Goal: Use online tool/utility: Utilize a website feature to perform a specific function

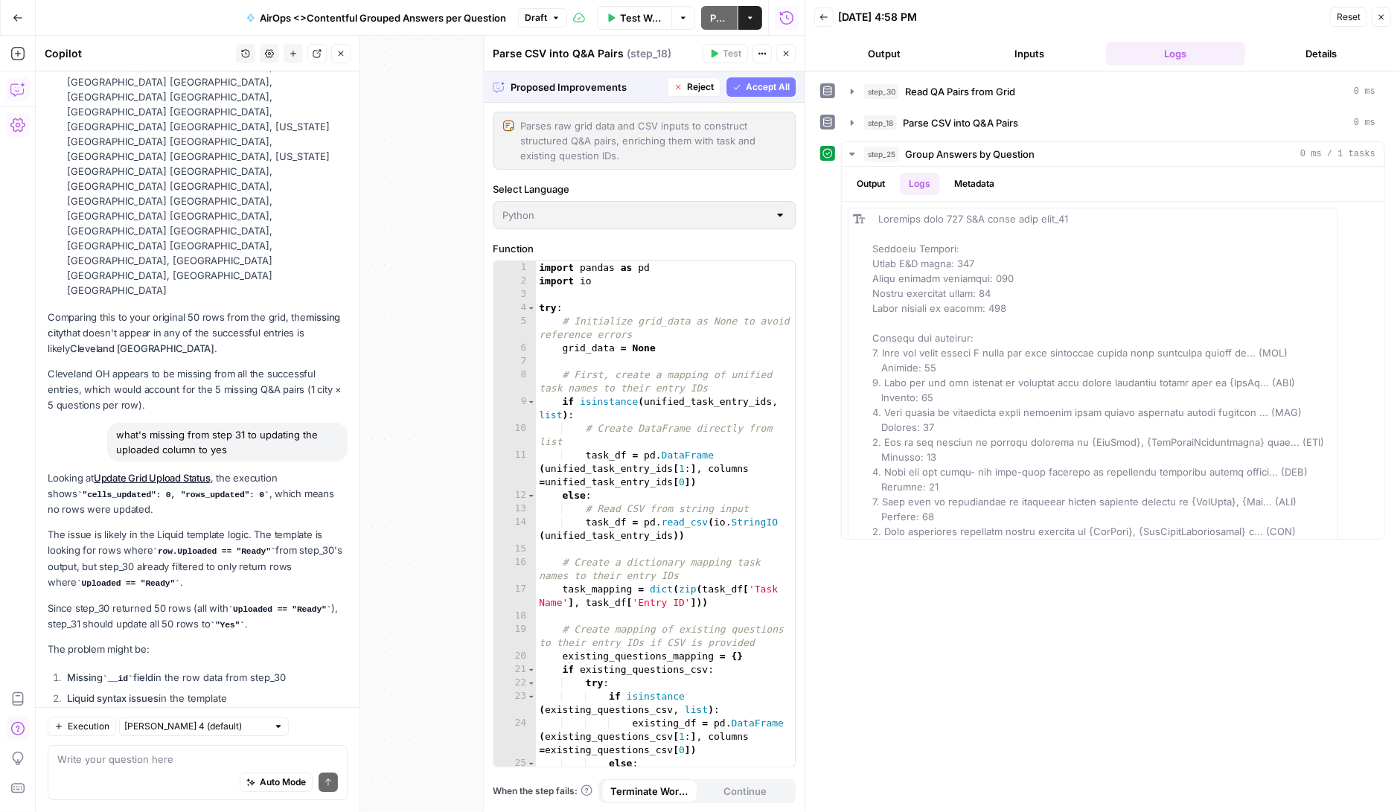
scroll to position [229193, 0]
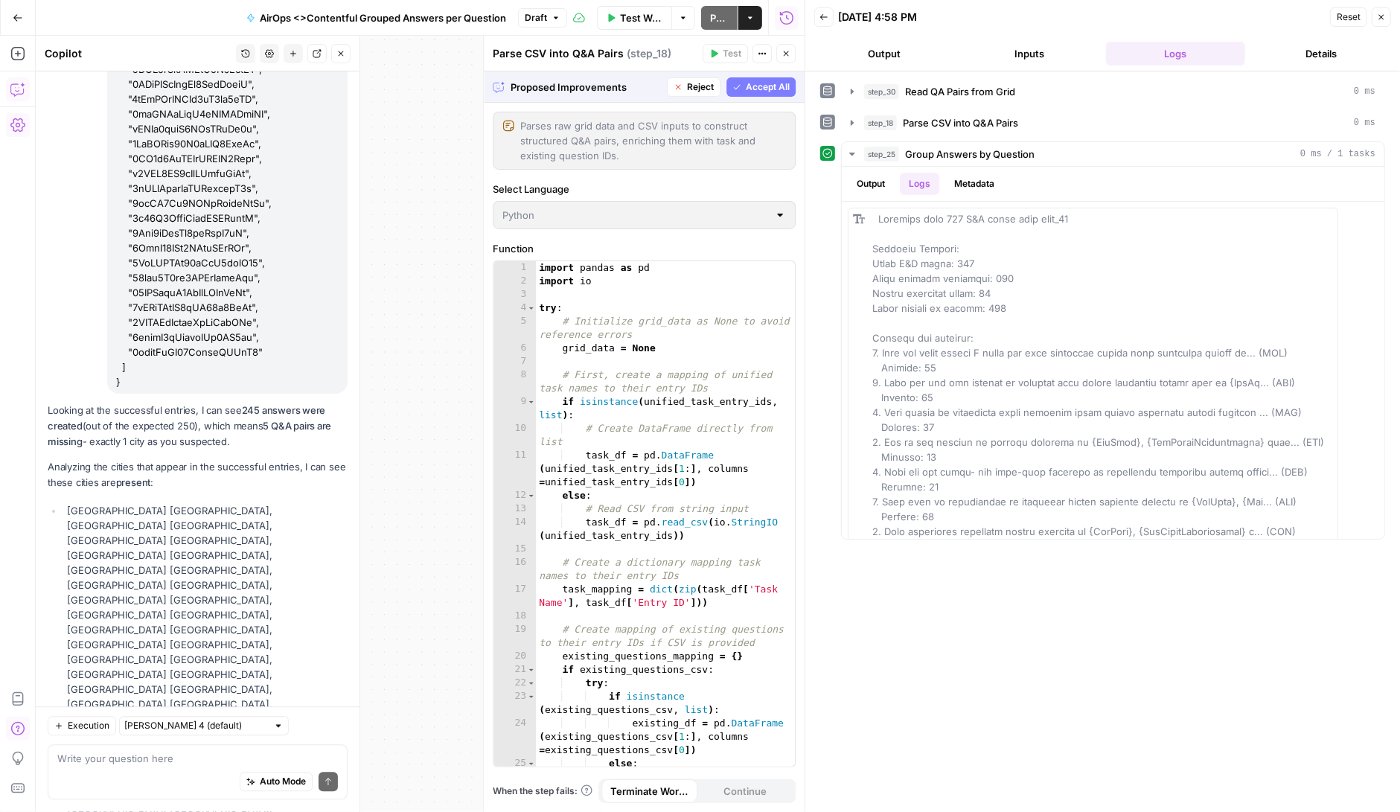
click at [774, 83] on span "Accept All" at bounding box center [768, 86] width 44 height 13
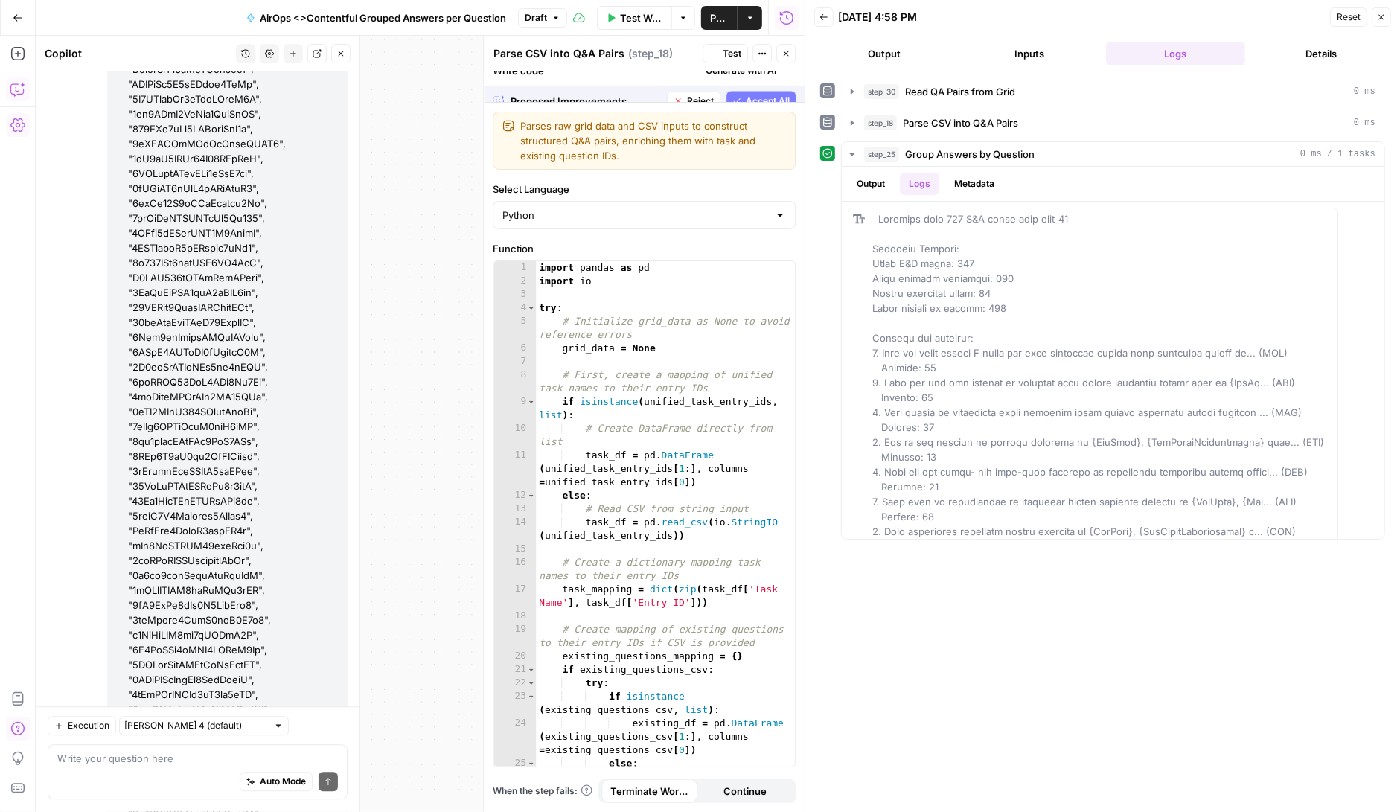
scroll to position [230122, 0]
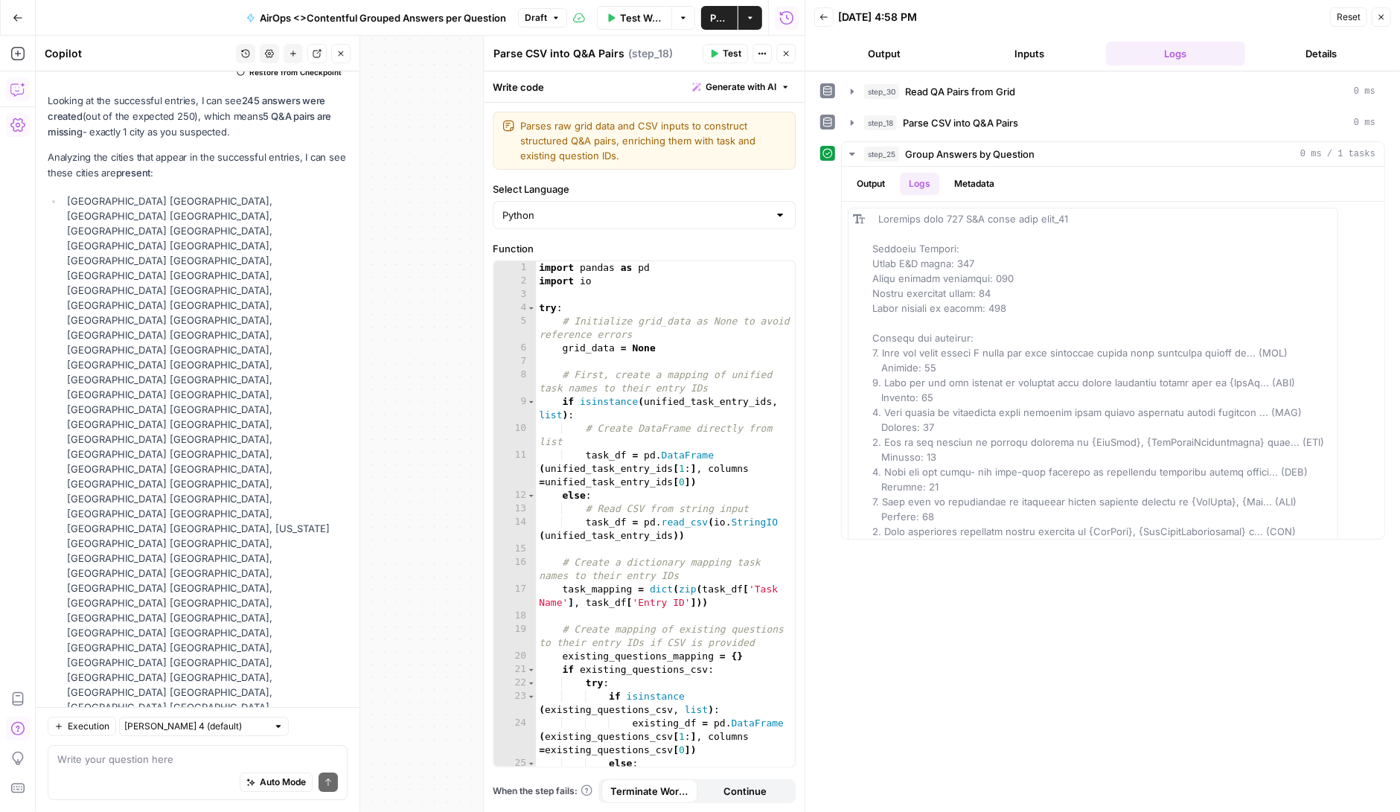
click at [735, 54] on span "Test" at bounding box center [732, 53] width 19 height 13
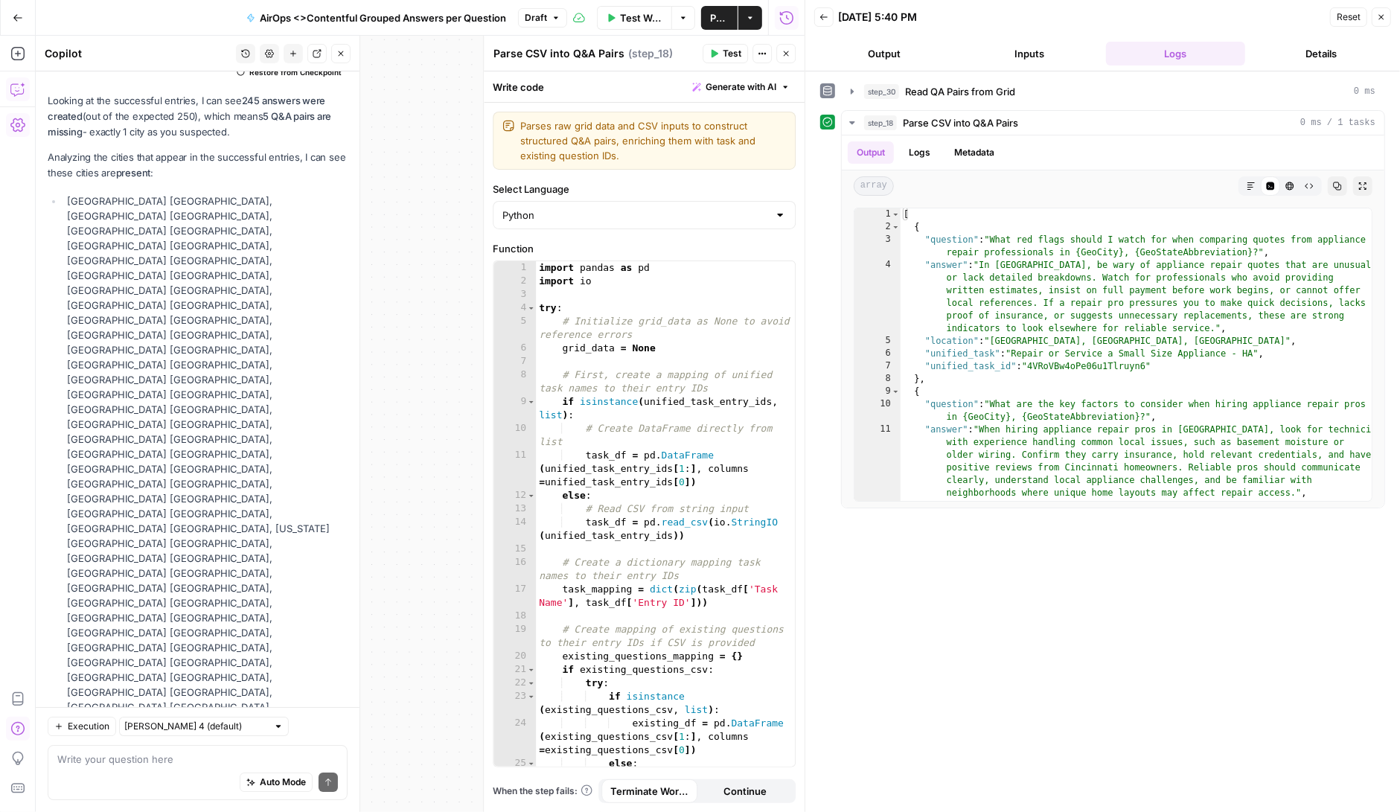
click at [786, 52] on icon "button" at bounding box center [786, 53] width 9 height 9
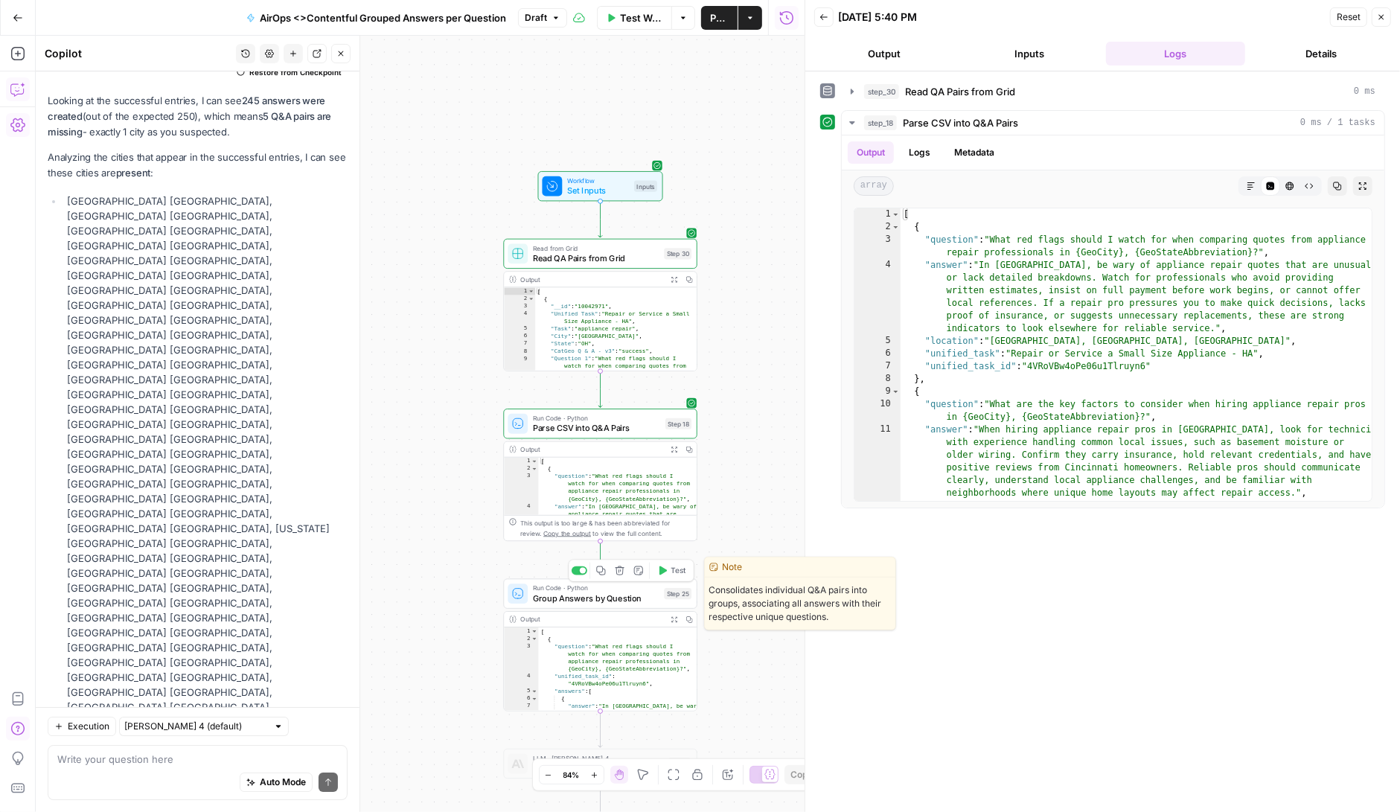
click at [662, 566] on icon "button" at bounding box center [662, 571] width 10 height 10
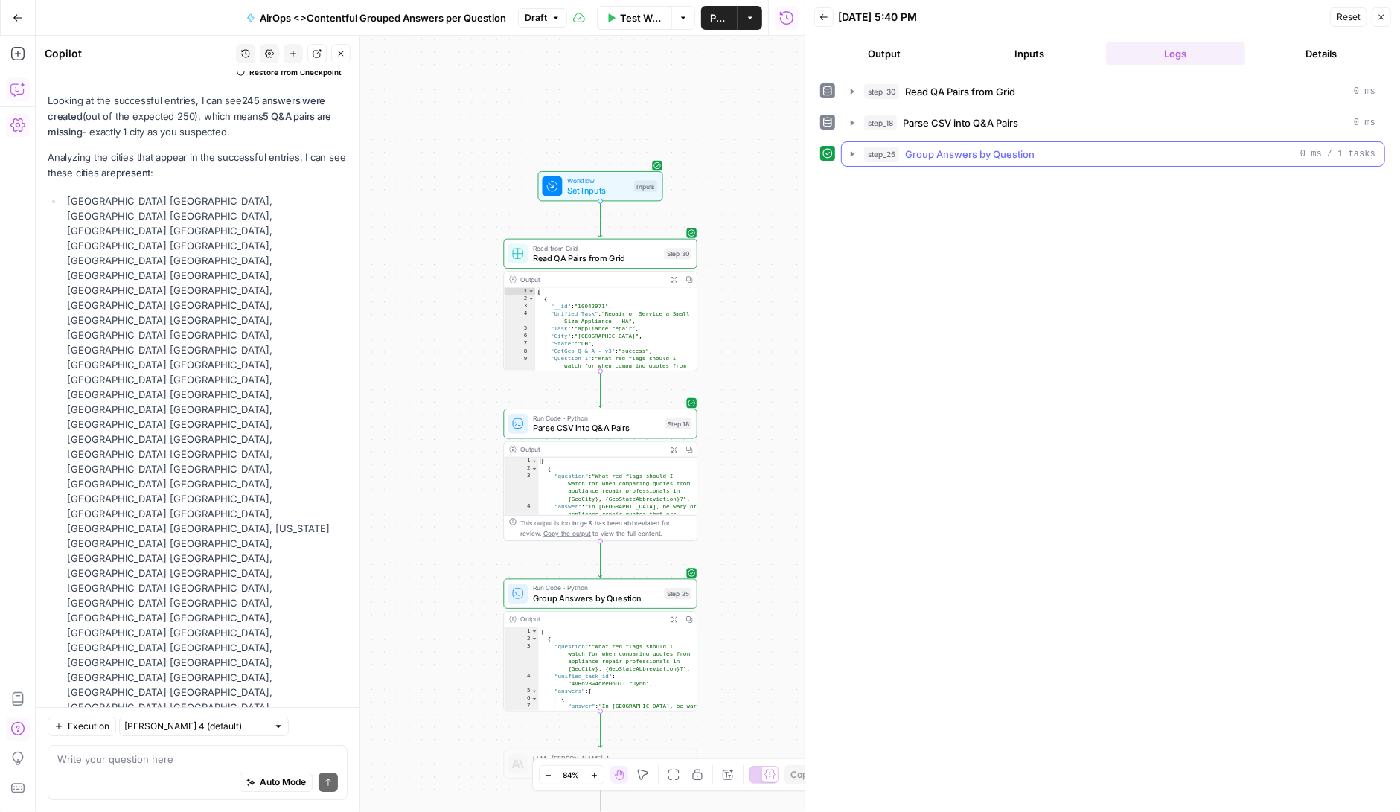
click at [854, 151] on icon "button" at bounding box center [852, 154] width 12 height 12
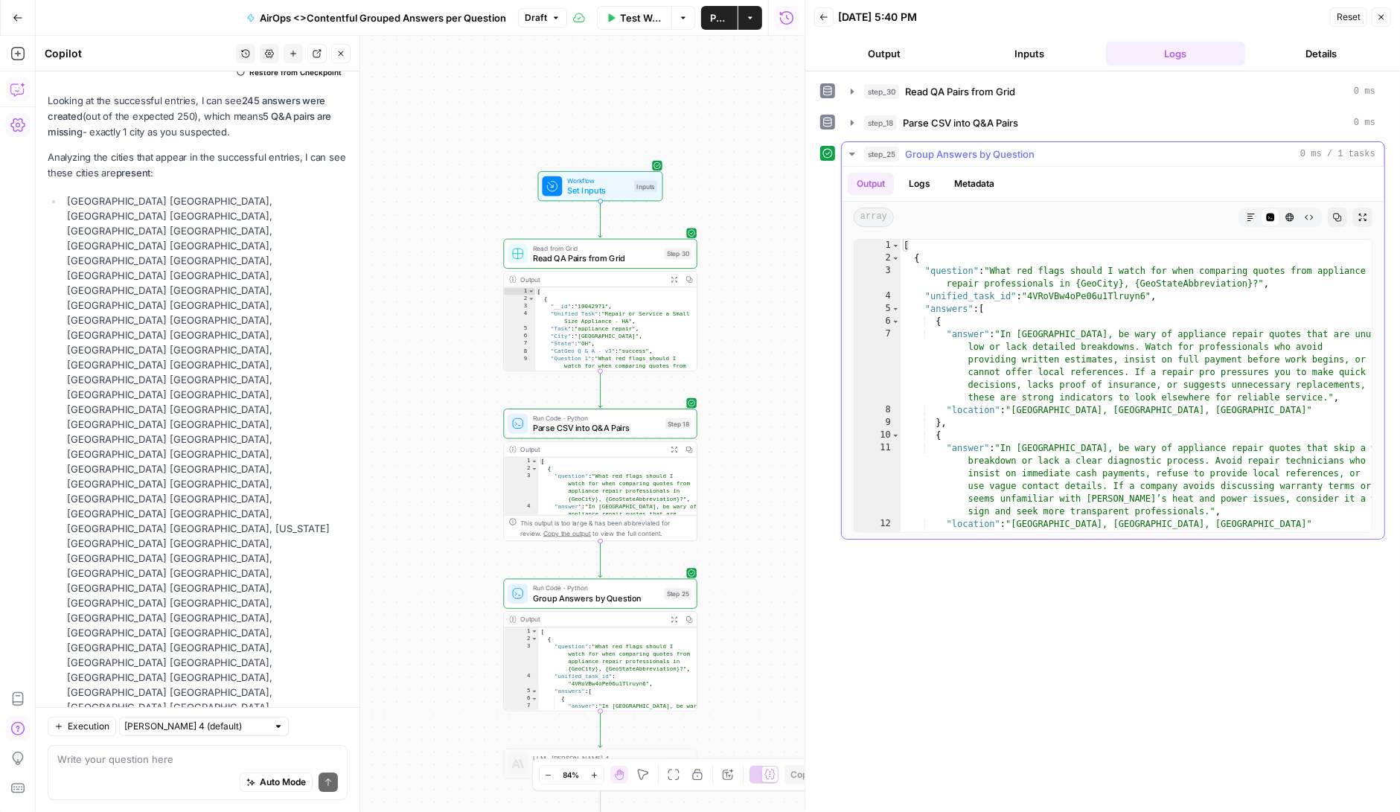
click at [927, 183] on button "Logs" at bounding box center [919, 184] width 39 height 22
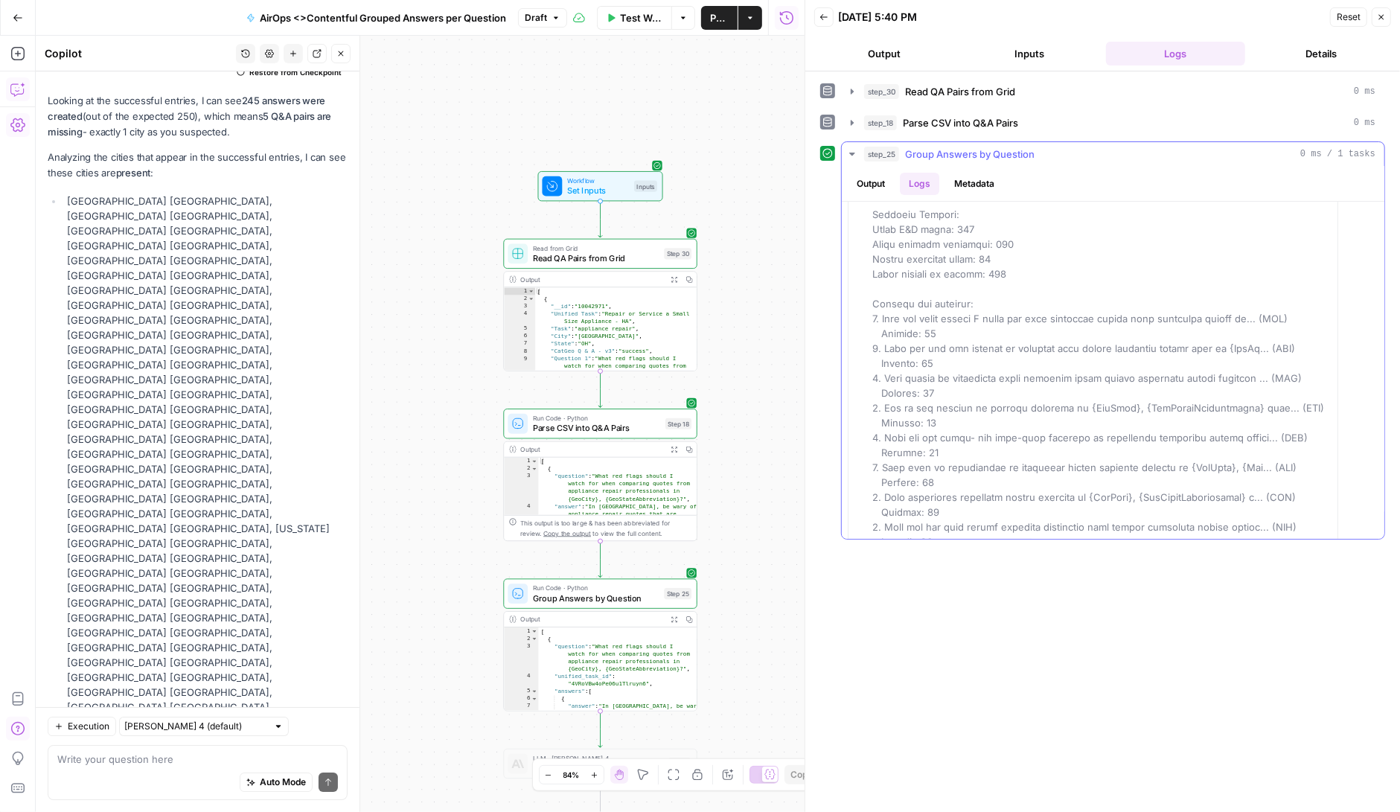
scroll to position [0, 0]
drag, startPoint x: 997, startPoint y: 518, endPoint x: 862, endPoint y: 336, distance: 226.1
click at [862, 336] on div at bounding box center [1093, 517] width 491 height 618
copy span "Answers per question: 1. What red flags should I watch for when comparing quote…"
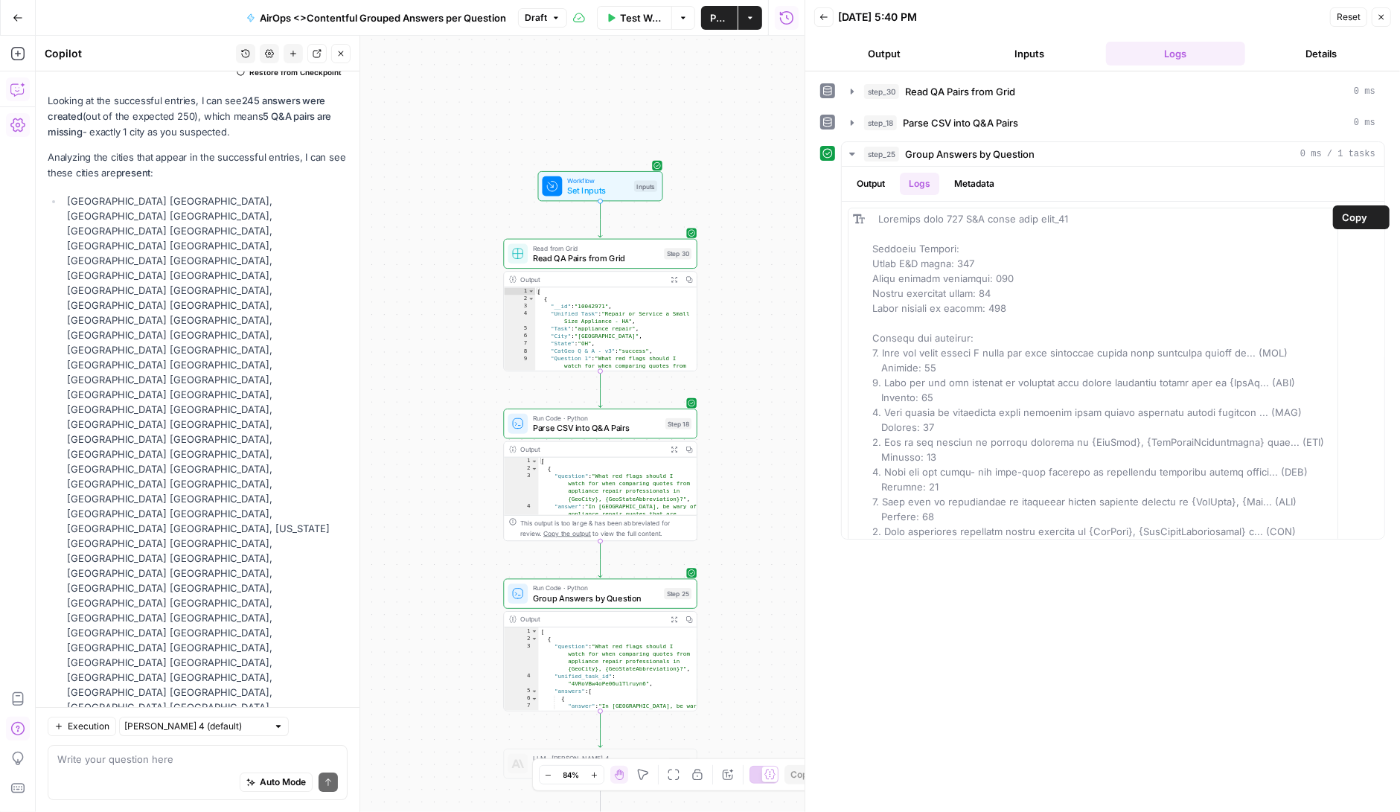
click at [165, 767] on div "Auto Mode Send" at bounding box center [197, 783] width 281 height 33
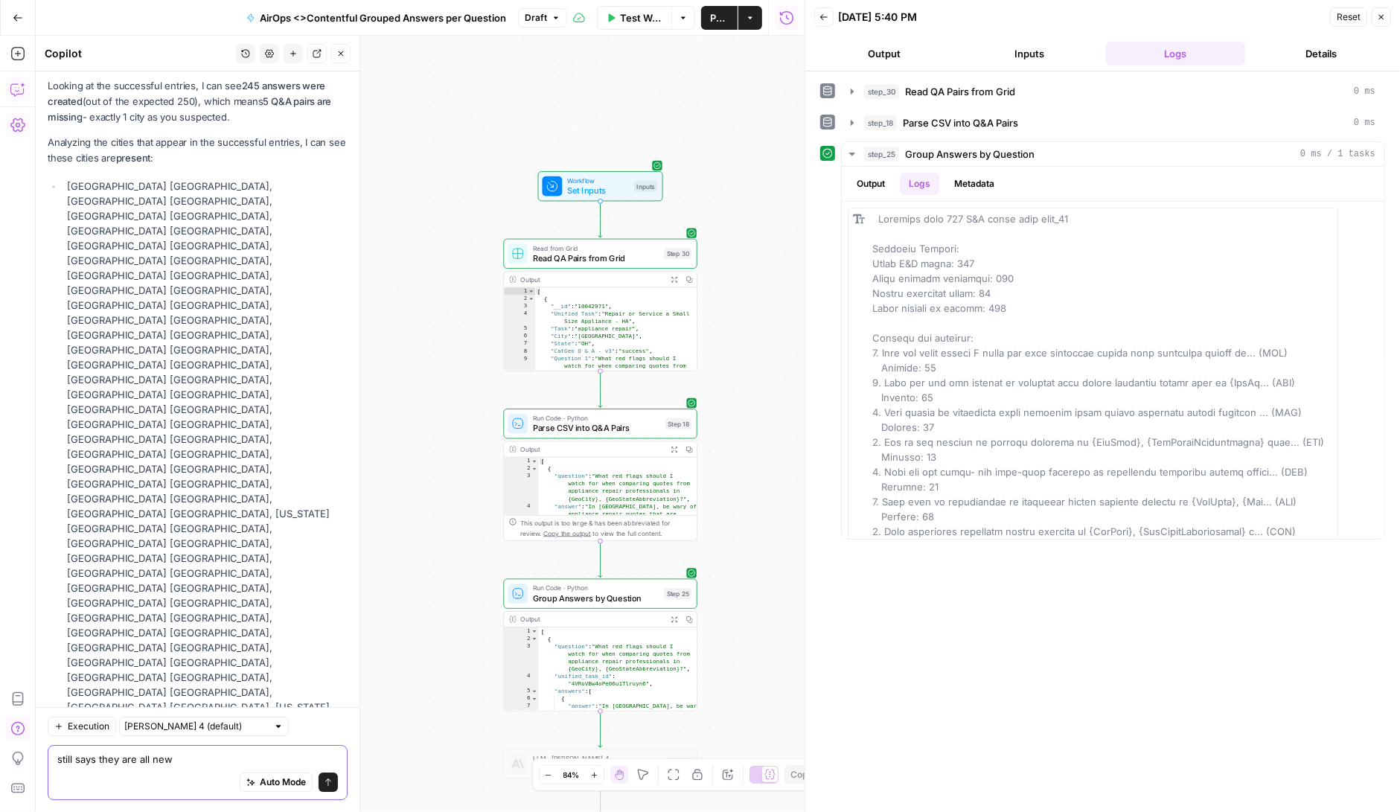
paste textarea "Answers per question: 1. What red flags should I watch for when comparing quote…"
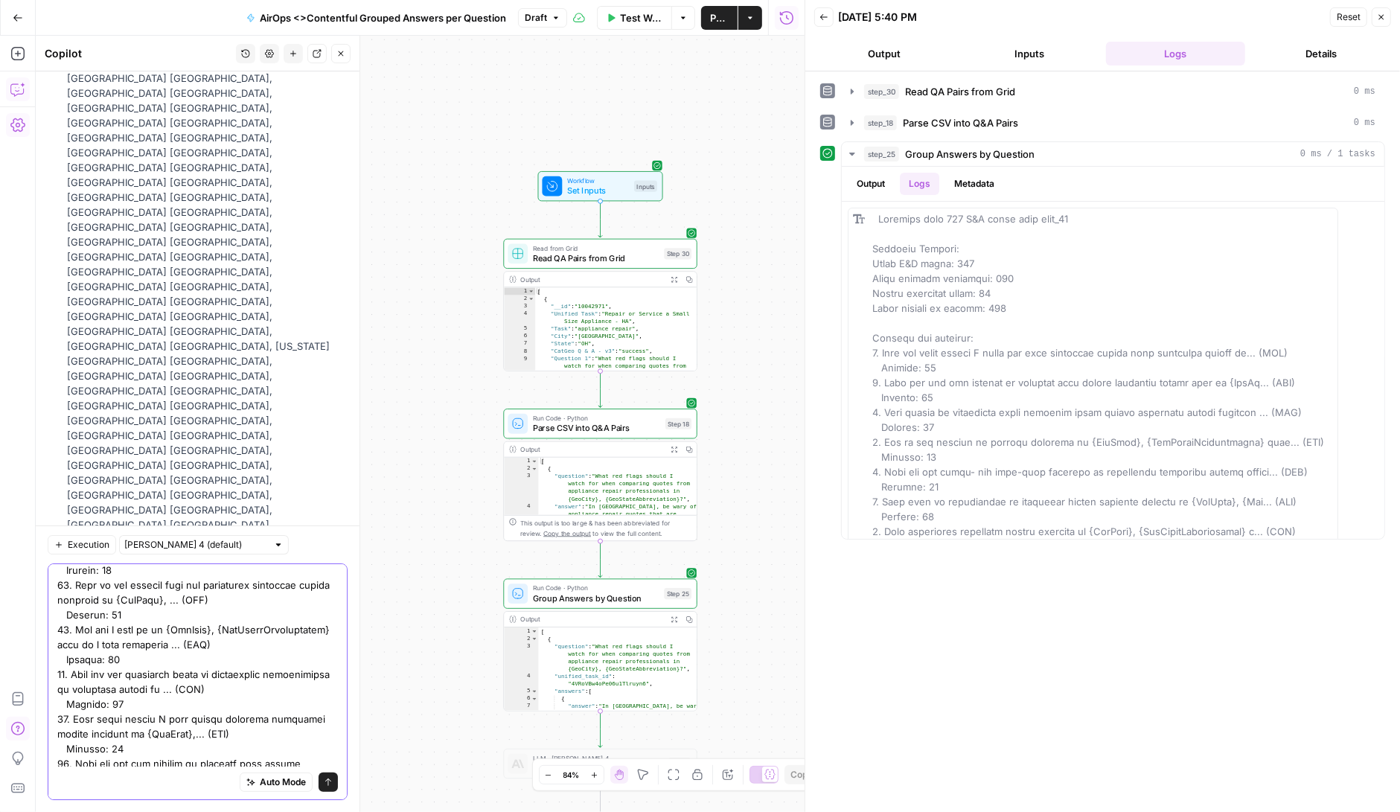
scroll to position [558, 0]
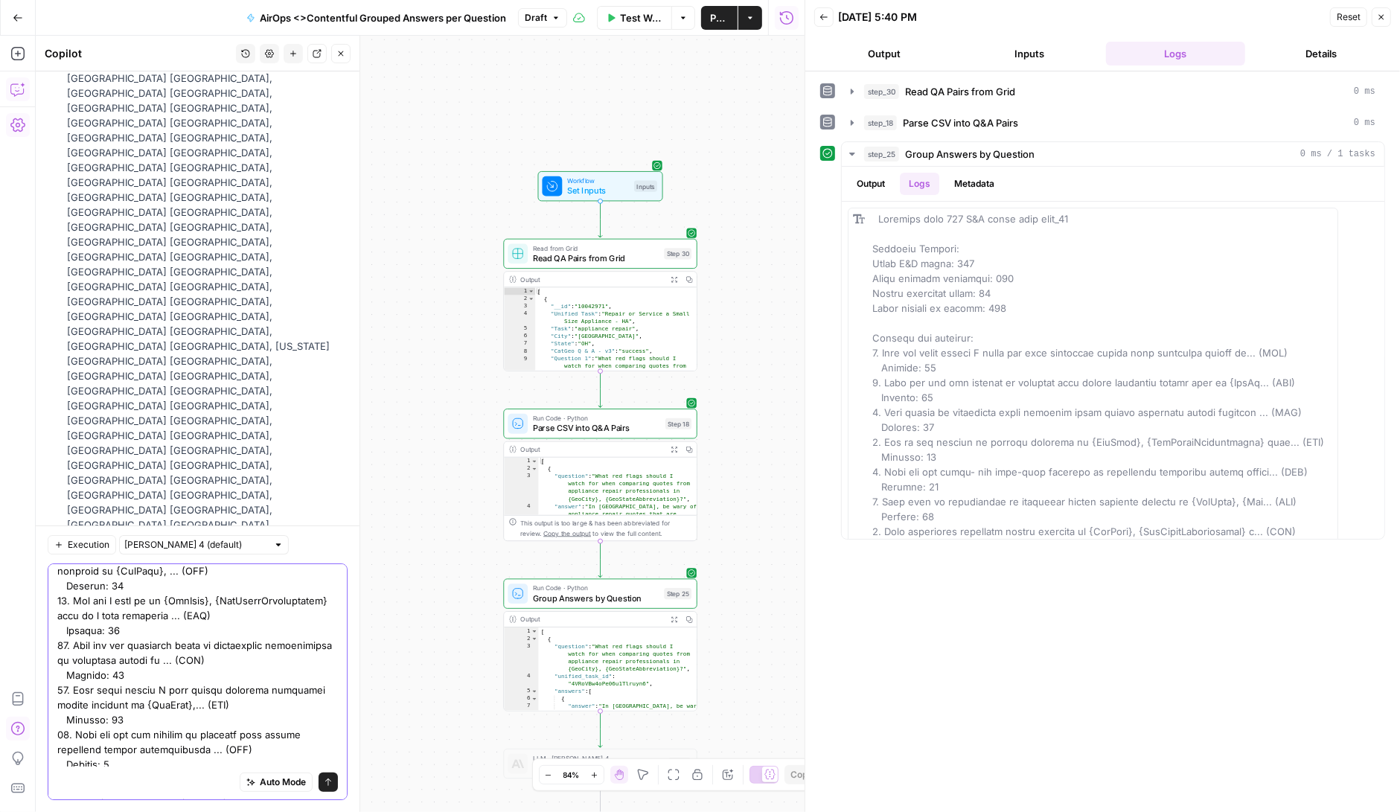
type textarea "still says they are all new Answers per question: 1. What red flags should I wa…"
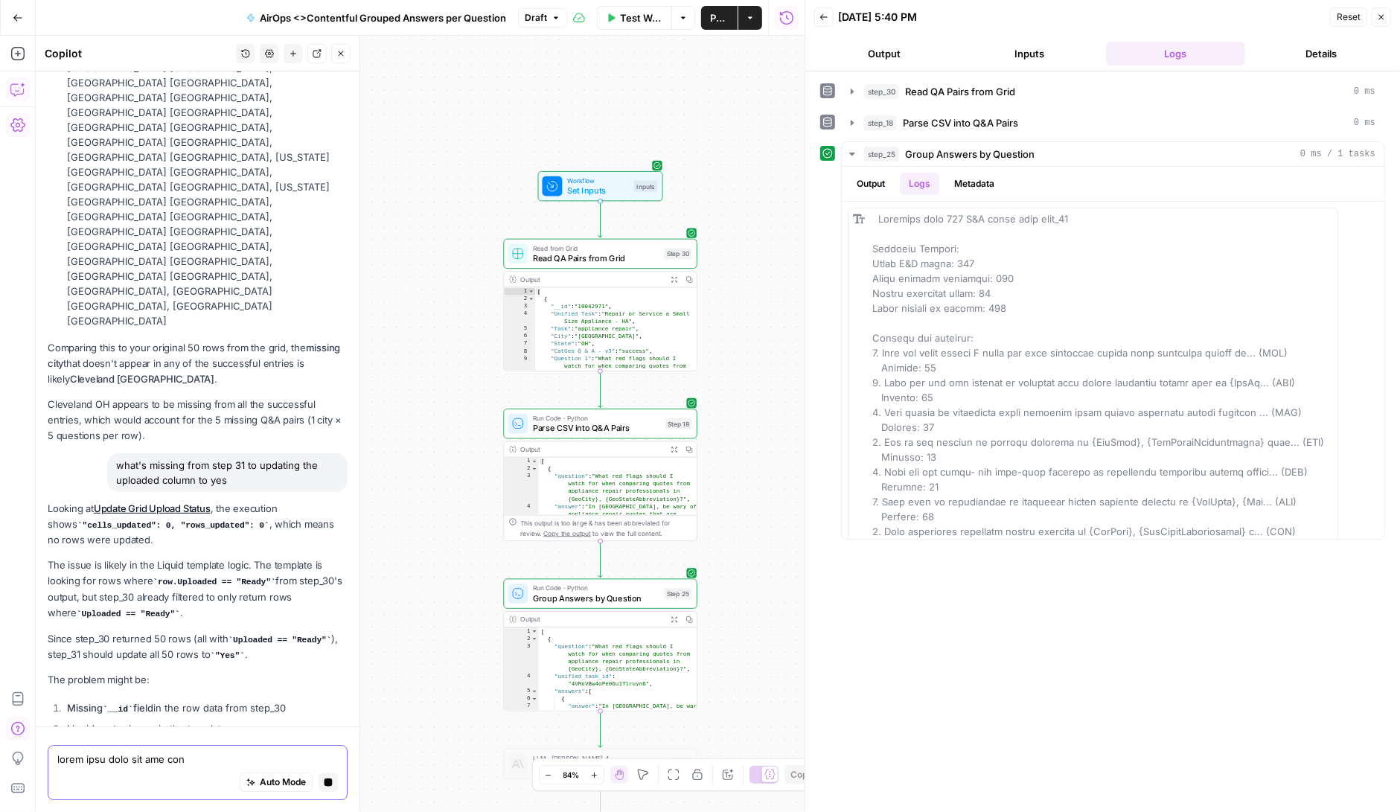
scroll to position [230040, 0]
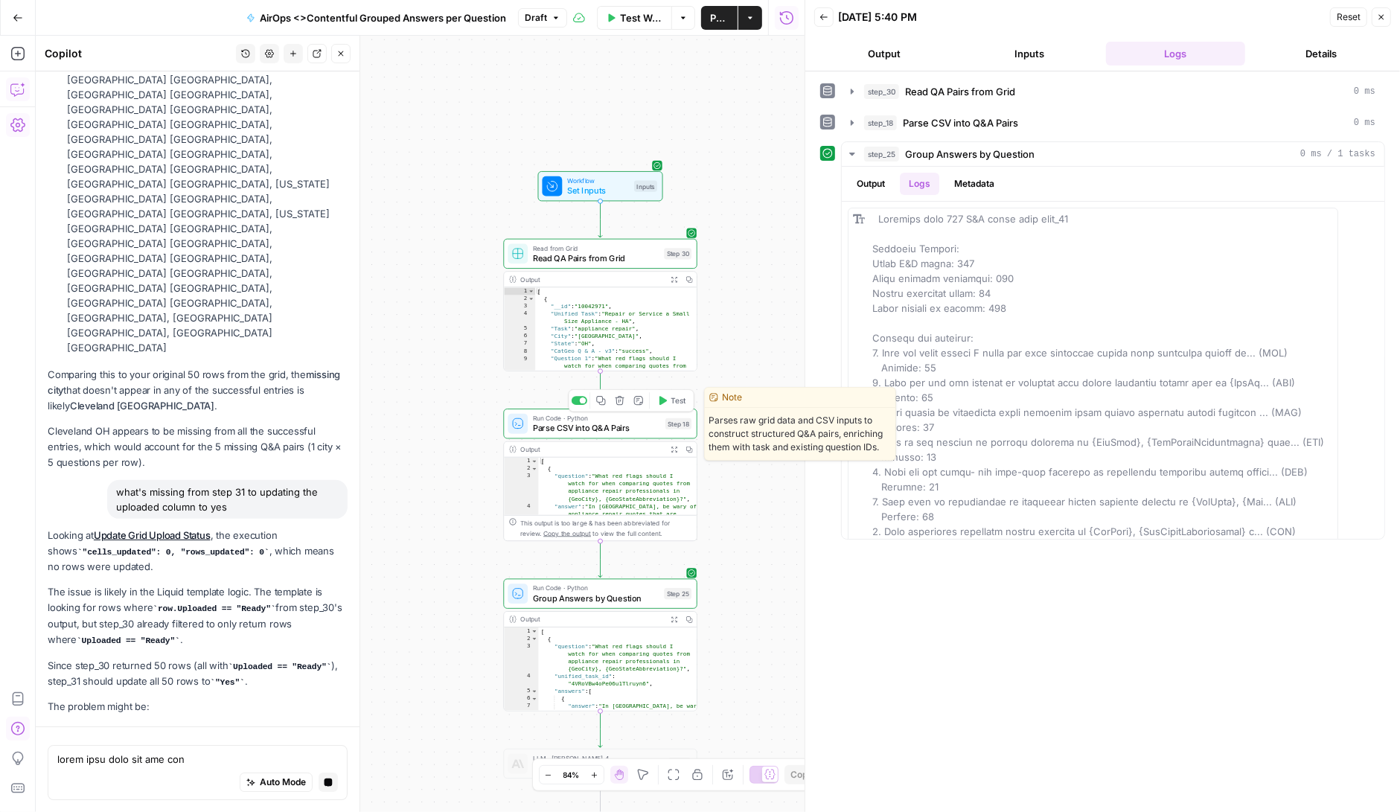
click at [604, 424] on span "Parse CSV into Q&A Pairs" at bounding box center [596, 428] width 127 height 13
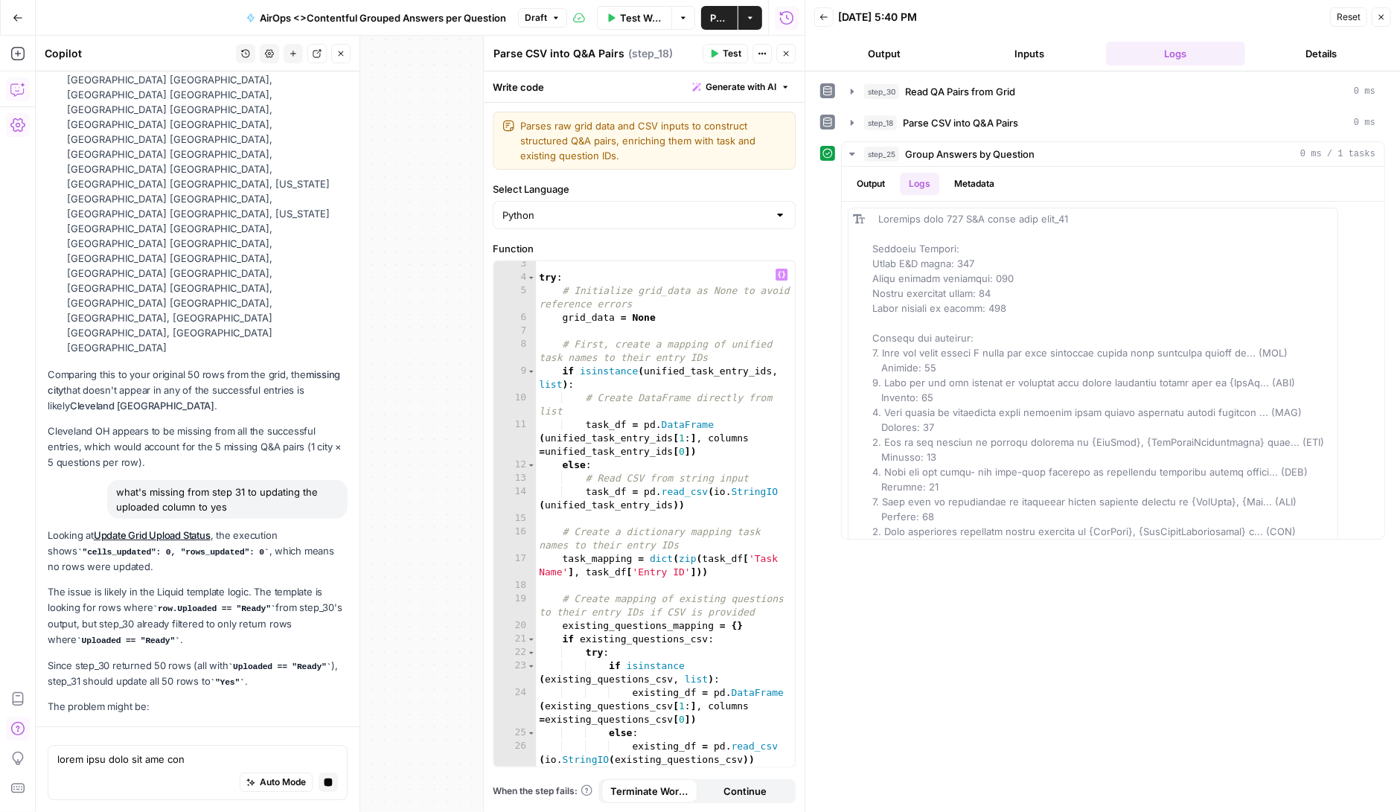
scroll to position [30, 0]
click at [1019, 51] on button "Inputs" at bounding box center [1030, 54] width 140 height 24
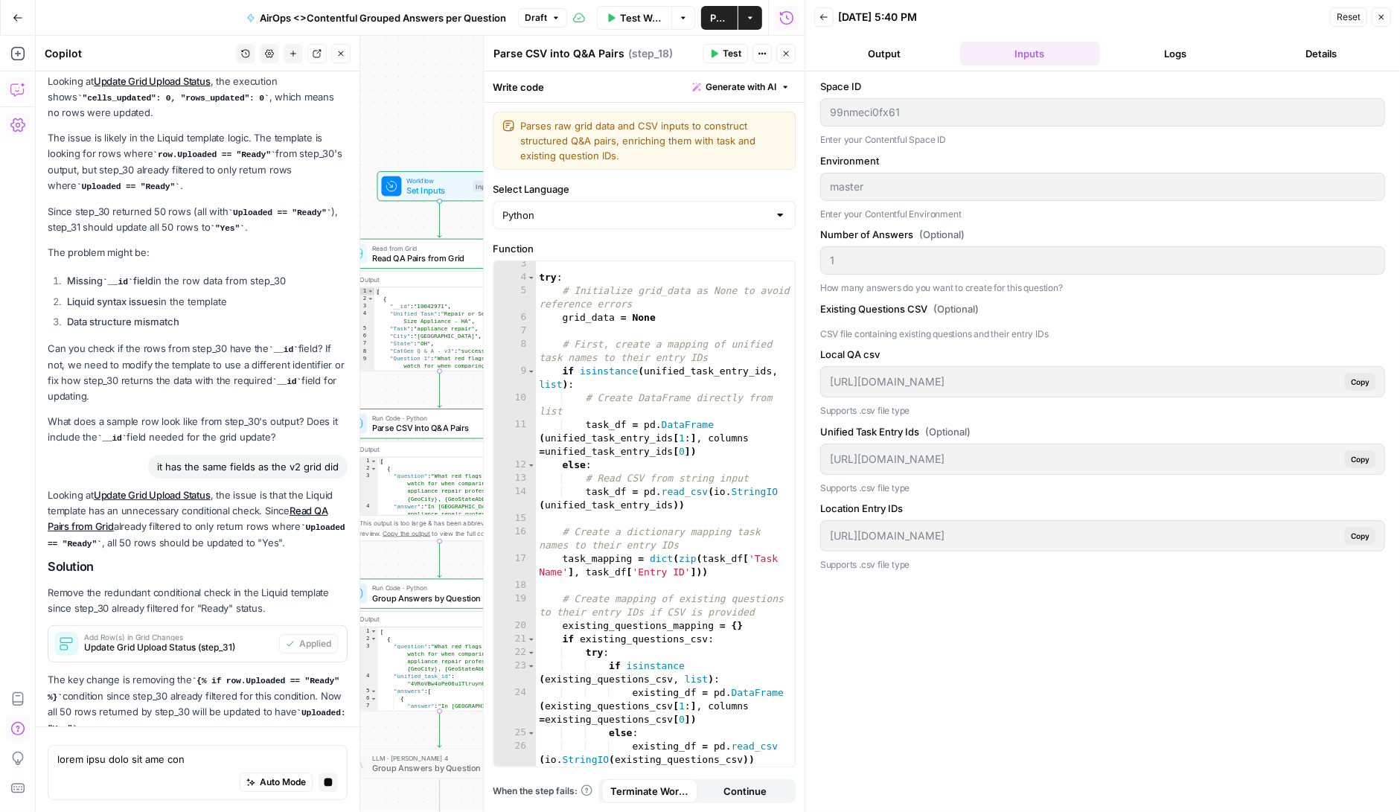
click at [106, 767] on div "Auto Mode Stop generating" at bounding box center [197, 783] width 281 height 33
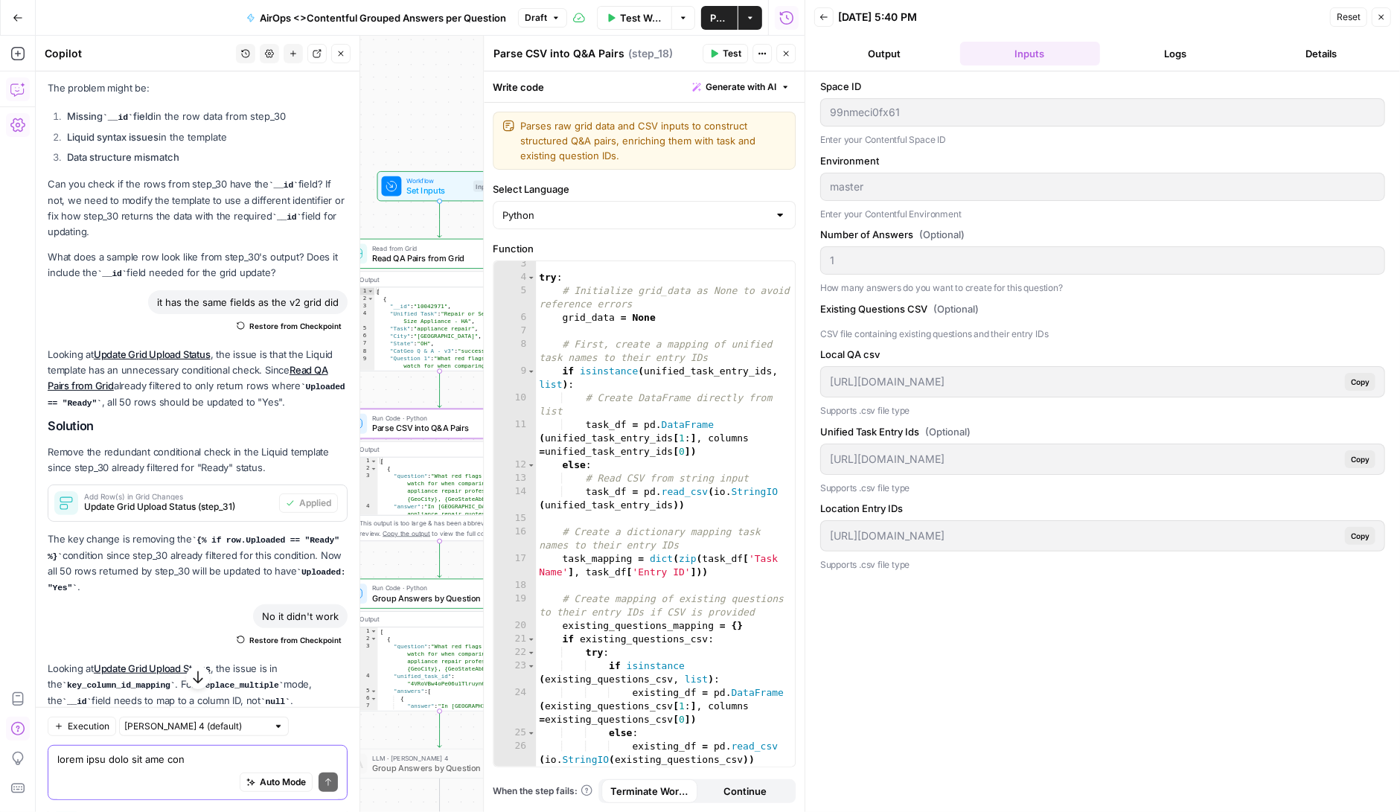
scroll to position [0, 0]
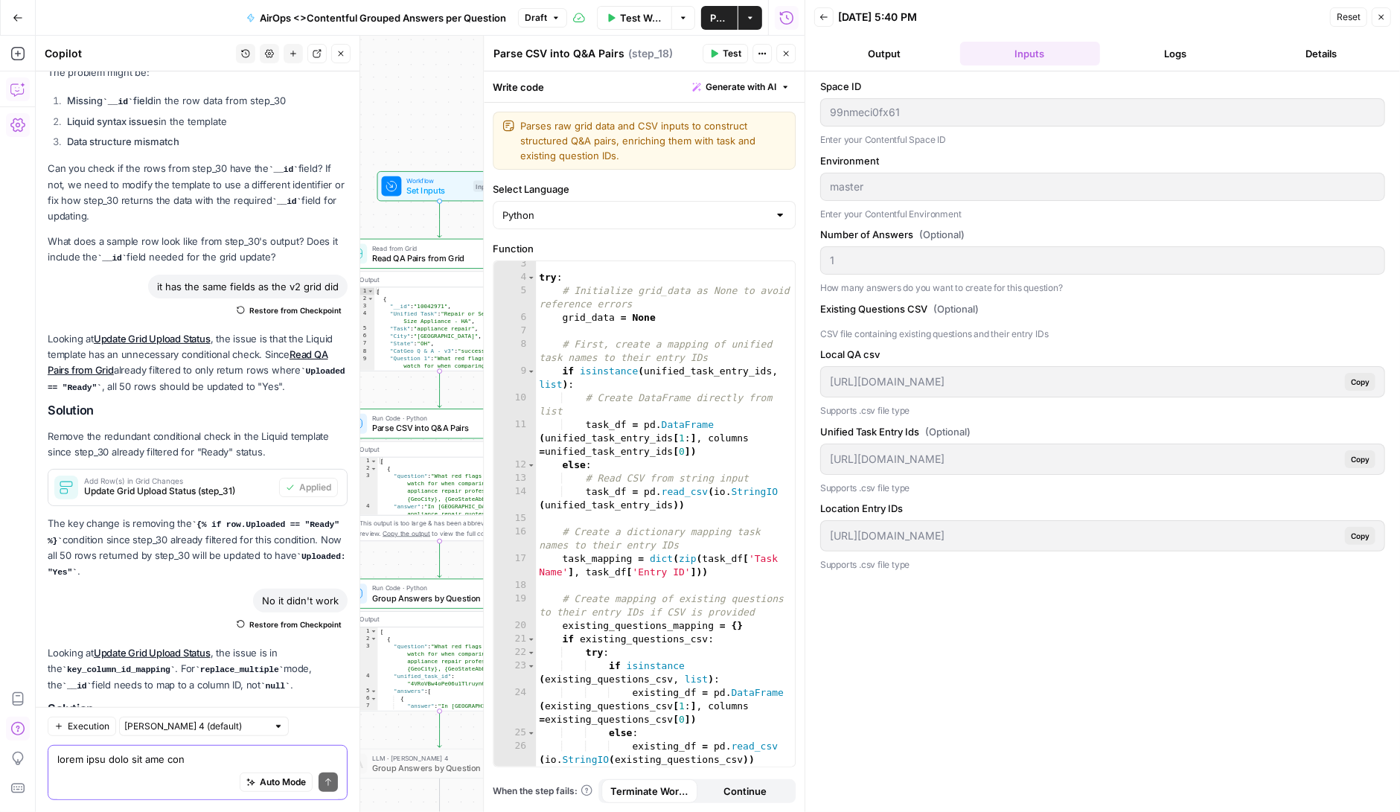
click at [129, 764] on textarea at bounding box center [197, 759] width 281 height 15
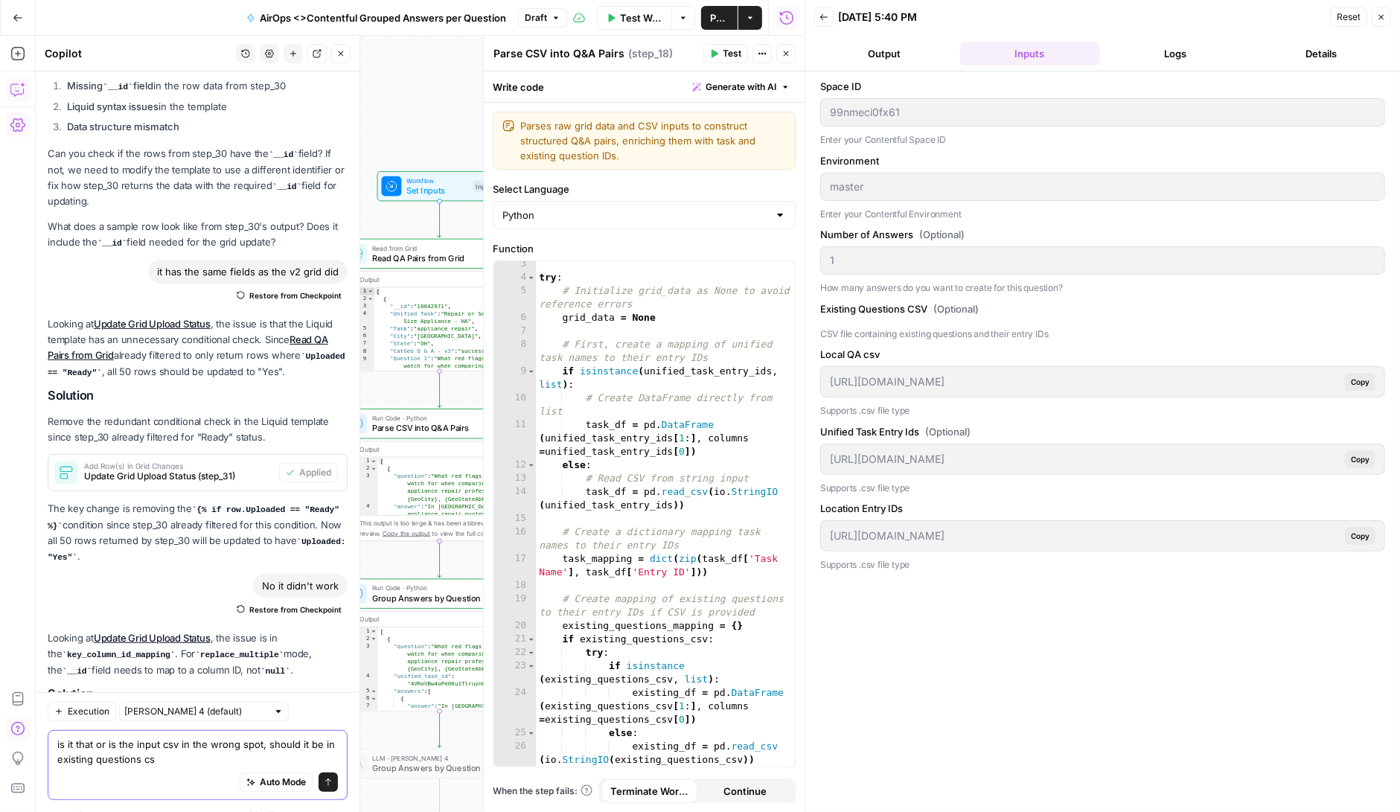
type textarea "is it that or is the input csv in the wrong spot, should it be in existing ques…"
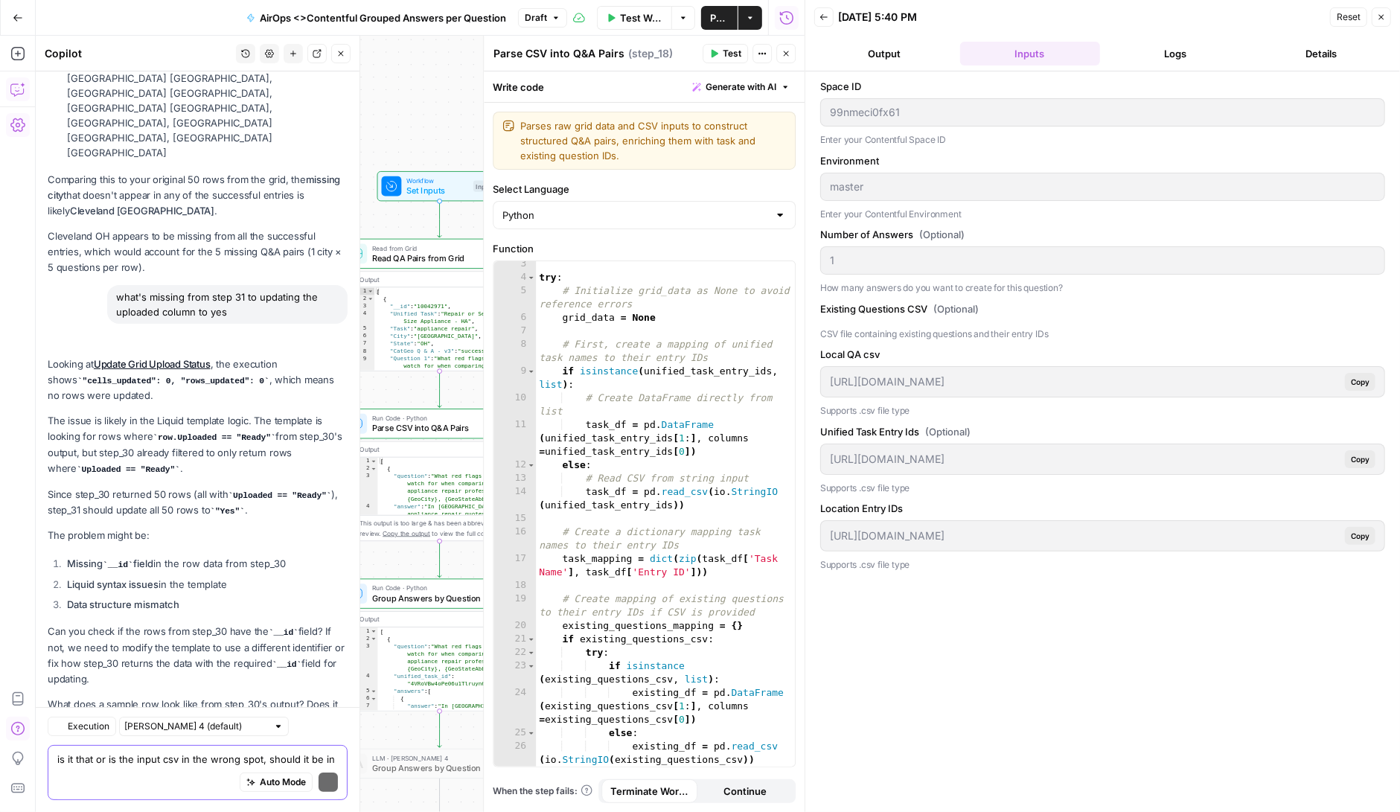
scroll to position [231827, 0]
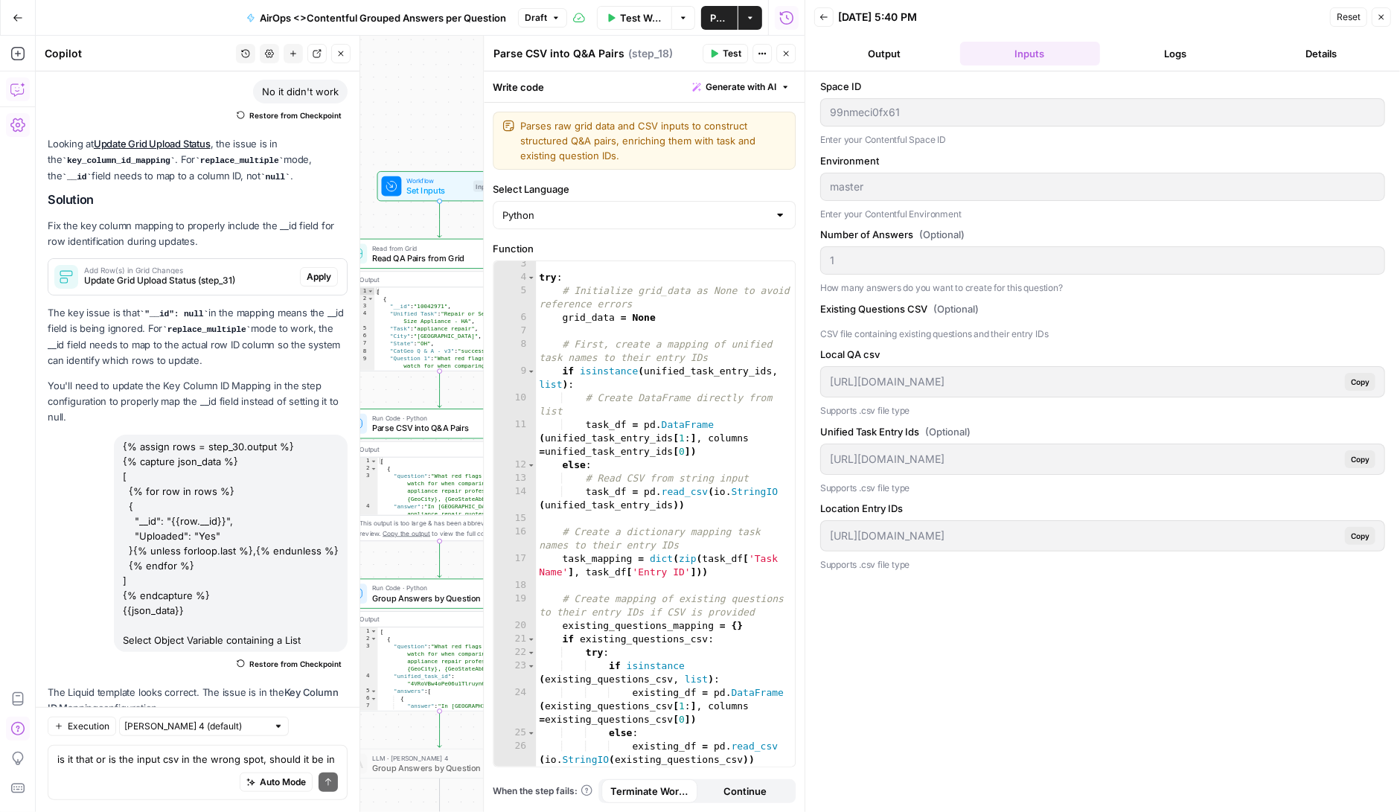
click at [640, 13] on span "Test Workflow" at bounding box center [641, 17] width 42 height 15
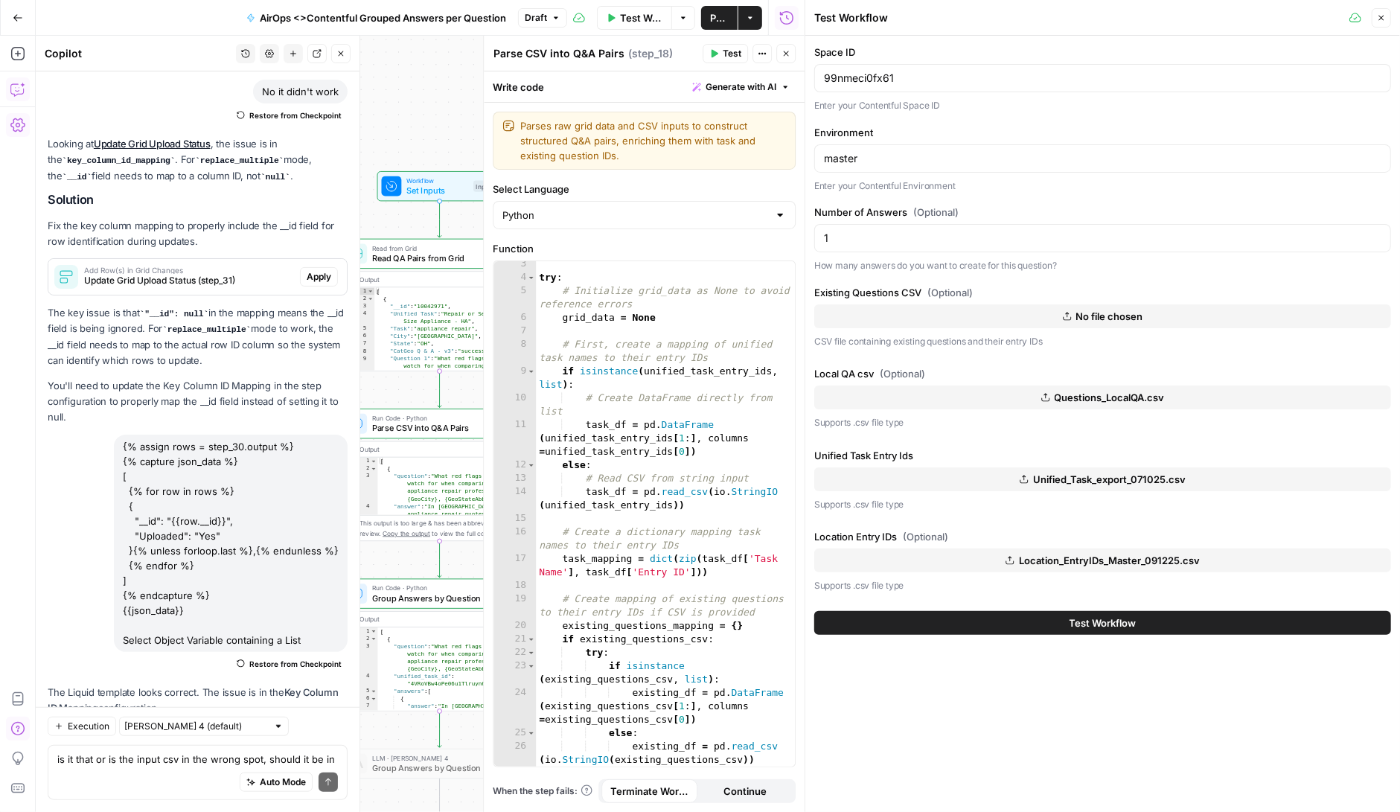
click at [1148, 392] on span "Questions_LocalQA.csv" at bounding box center [1110, 397] width 110 height 15
click at [1116, 310] on span "No file chosen" at bounding box center [1109, 316] width 67 height 15
click at [1139, 619] on button "Test Workflow" at bounding box center [1102, 623] width 577 height 24
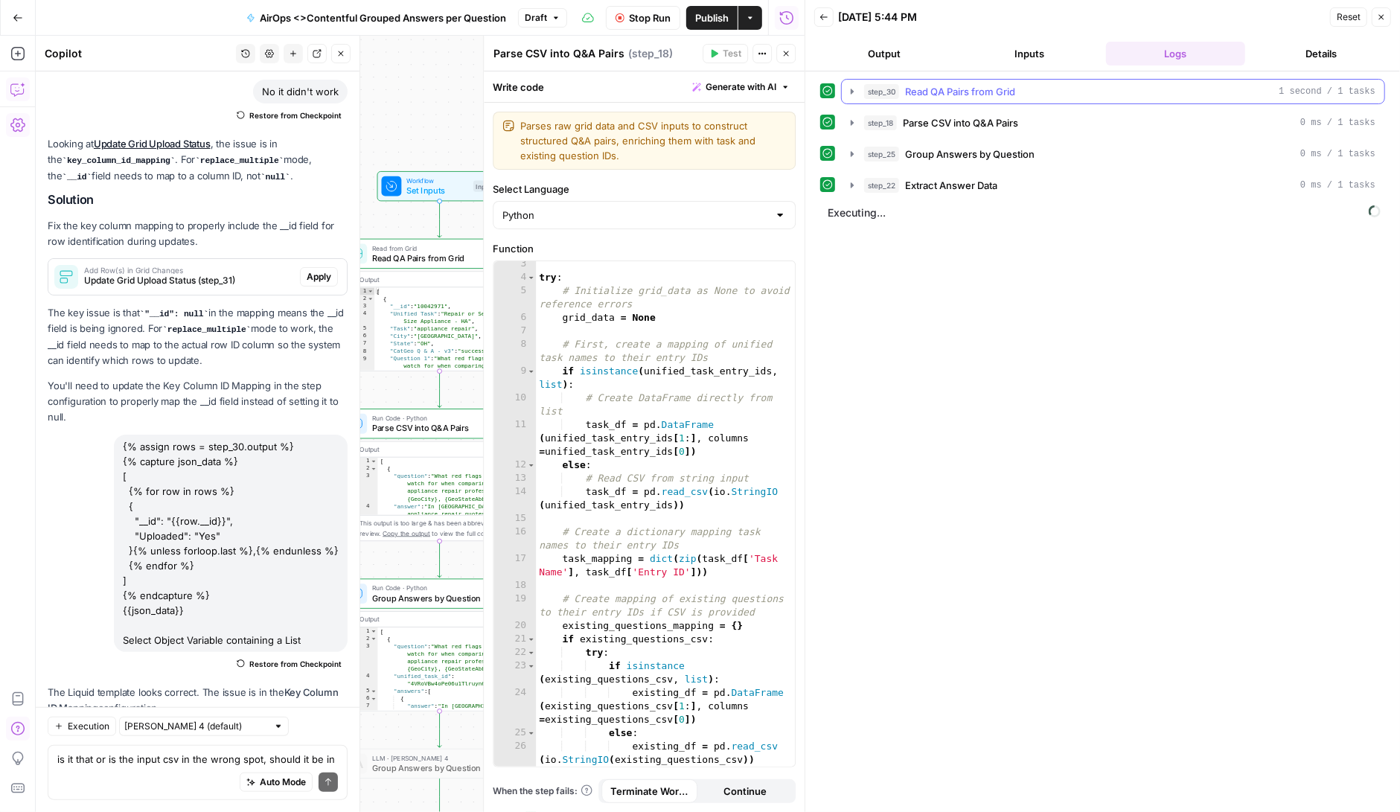
click at [852, 88] on icon "button" at bounding box center [852, 92] width 12 height 12
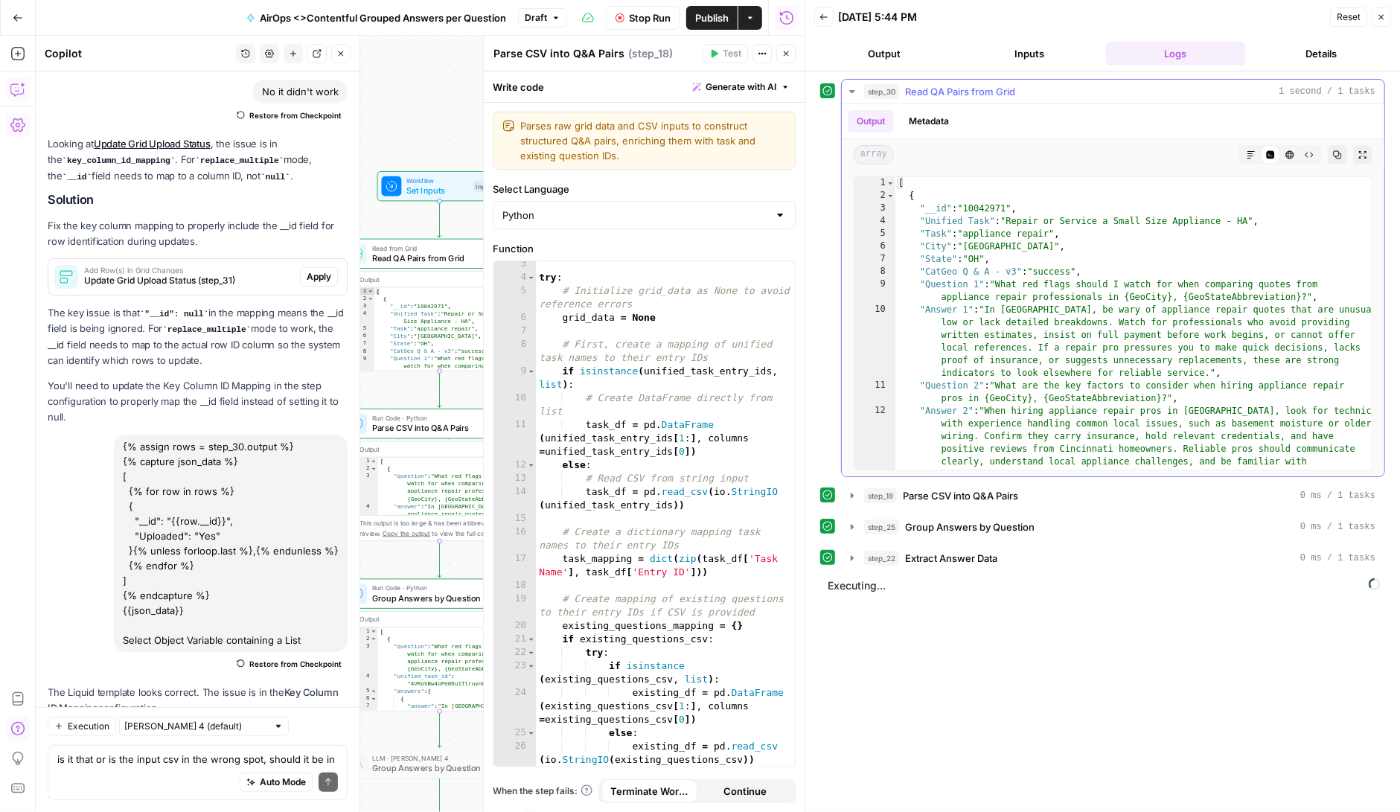
click at [852, 88] on icon "button" at bounding box center [852, 92] width 12 height 12
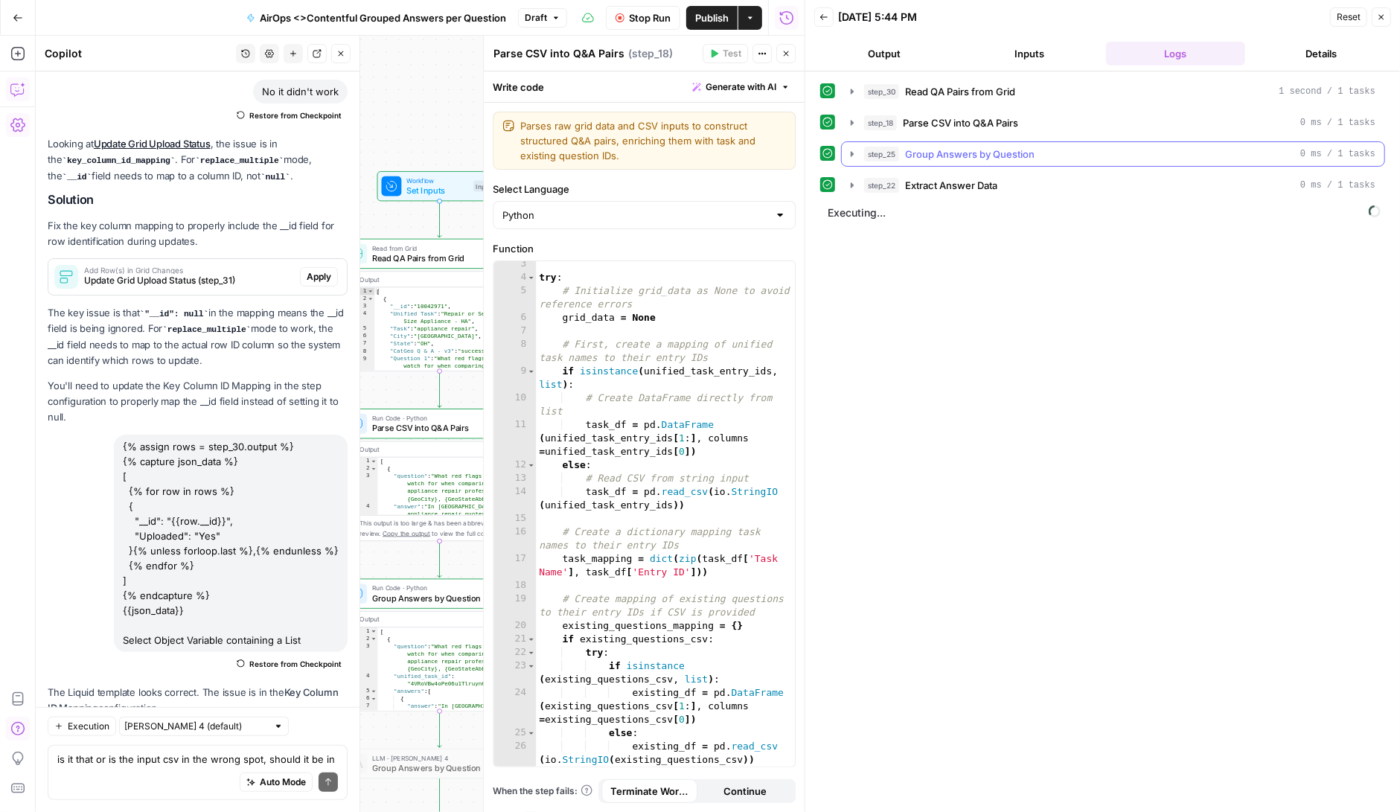
click at [851, 152] on icon "button" at bounding box center [852, 153] width 3 height 5
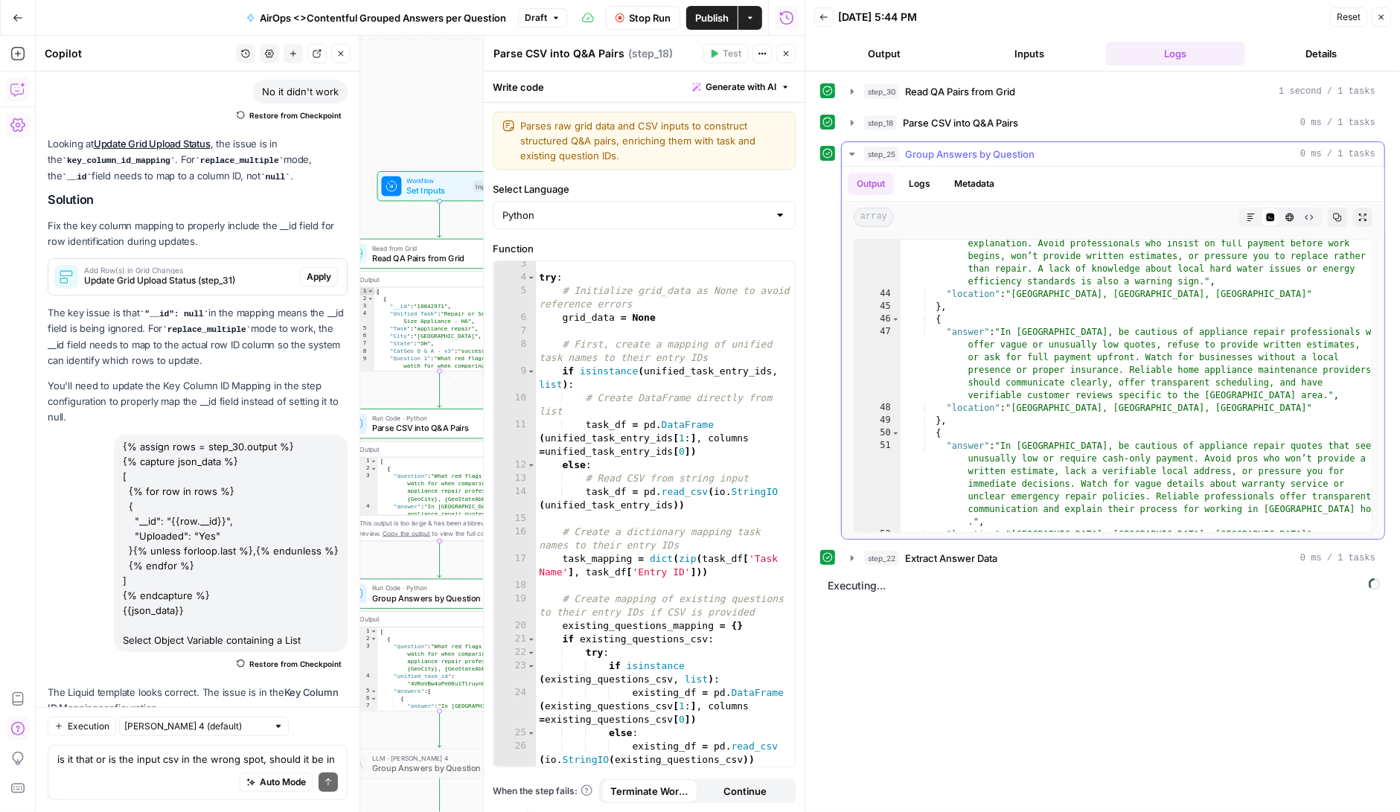
scroll to position [896, 0]
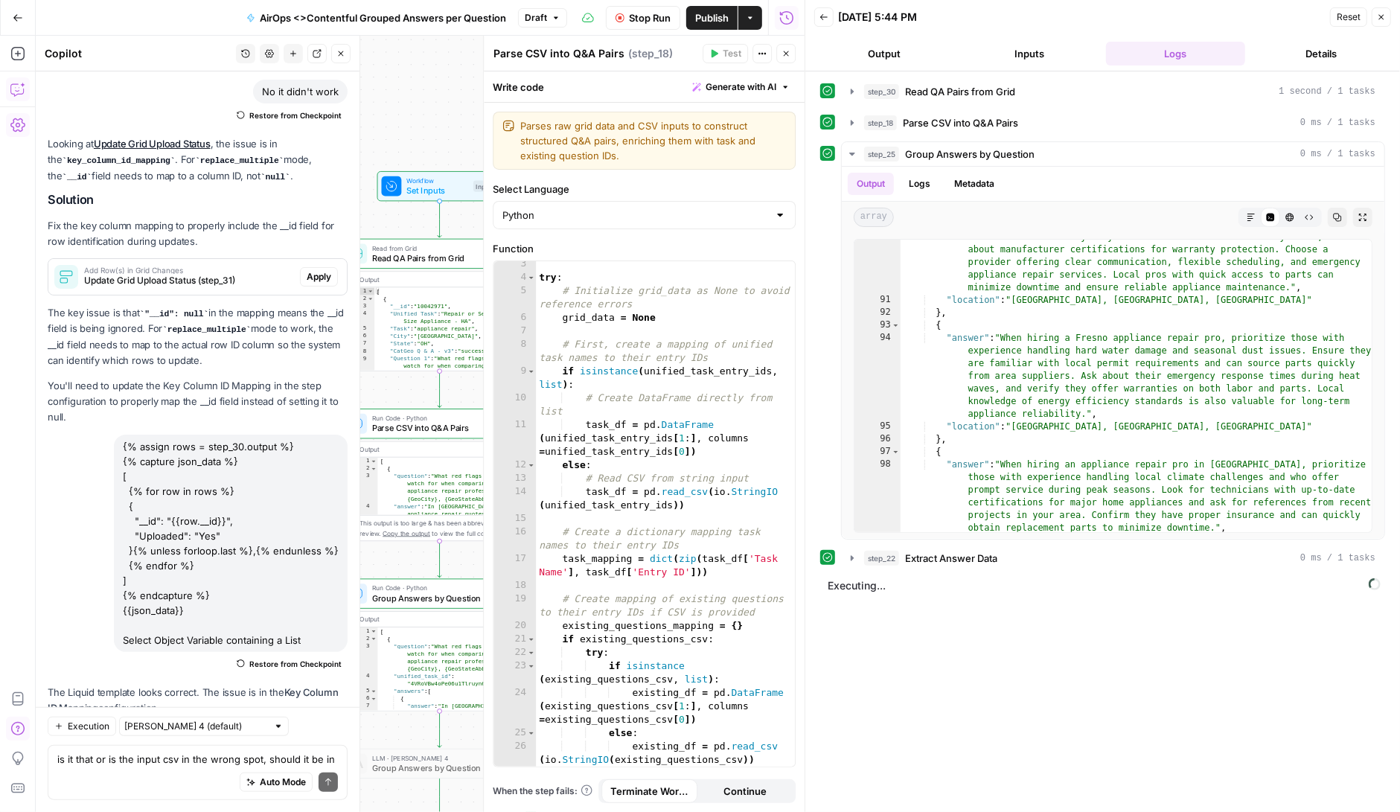
click at [850, 552] on icon "button" at bounding box center [852, 558] width 12 height 12
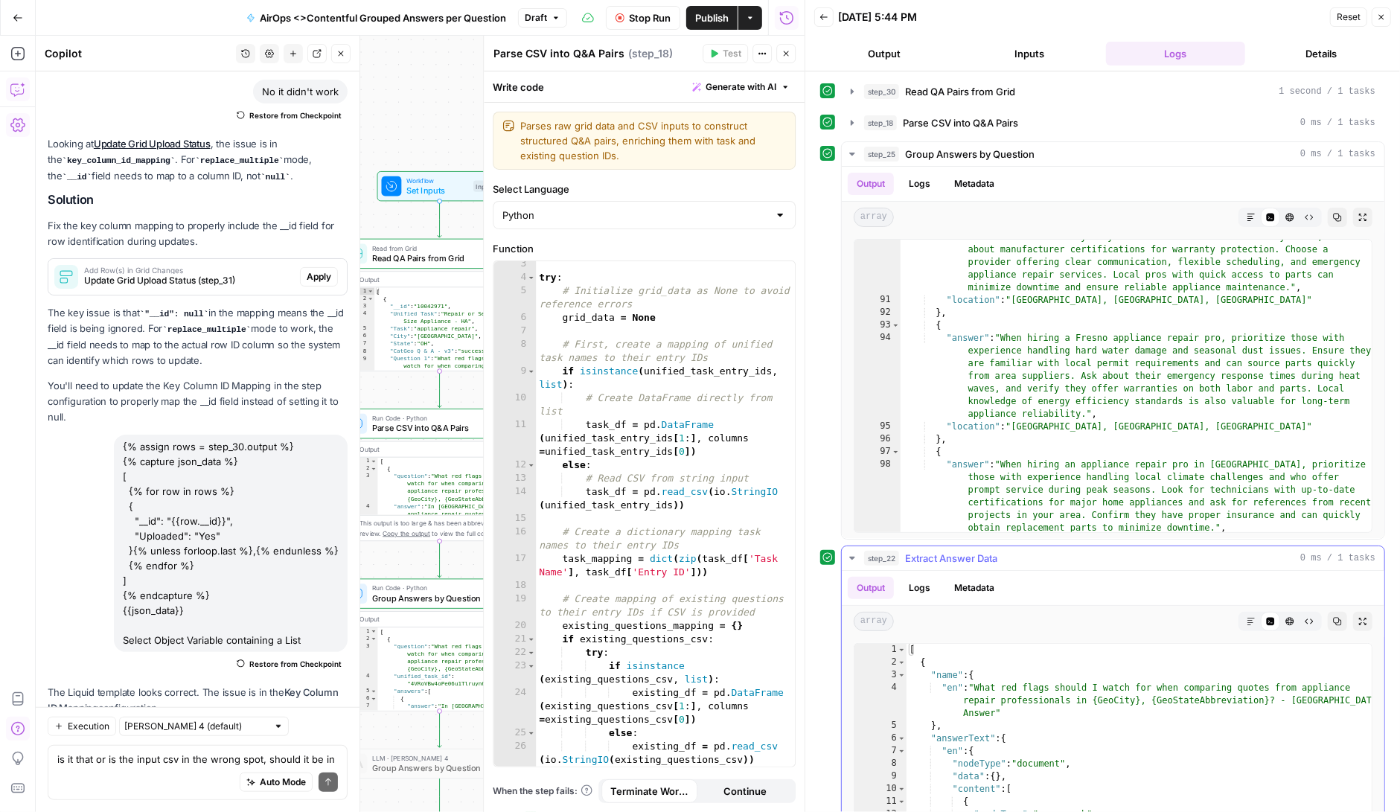
click at [920, 587] on button "Logs" at bounding box center [919, 588] width 39 height 22
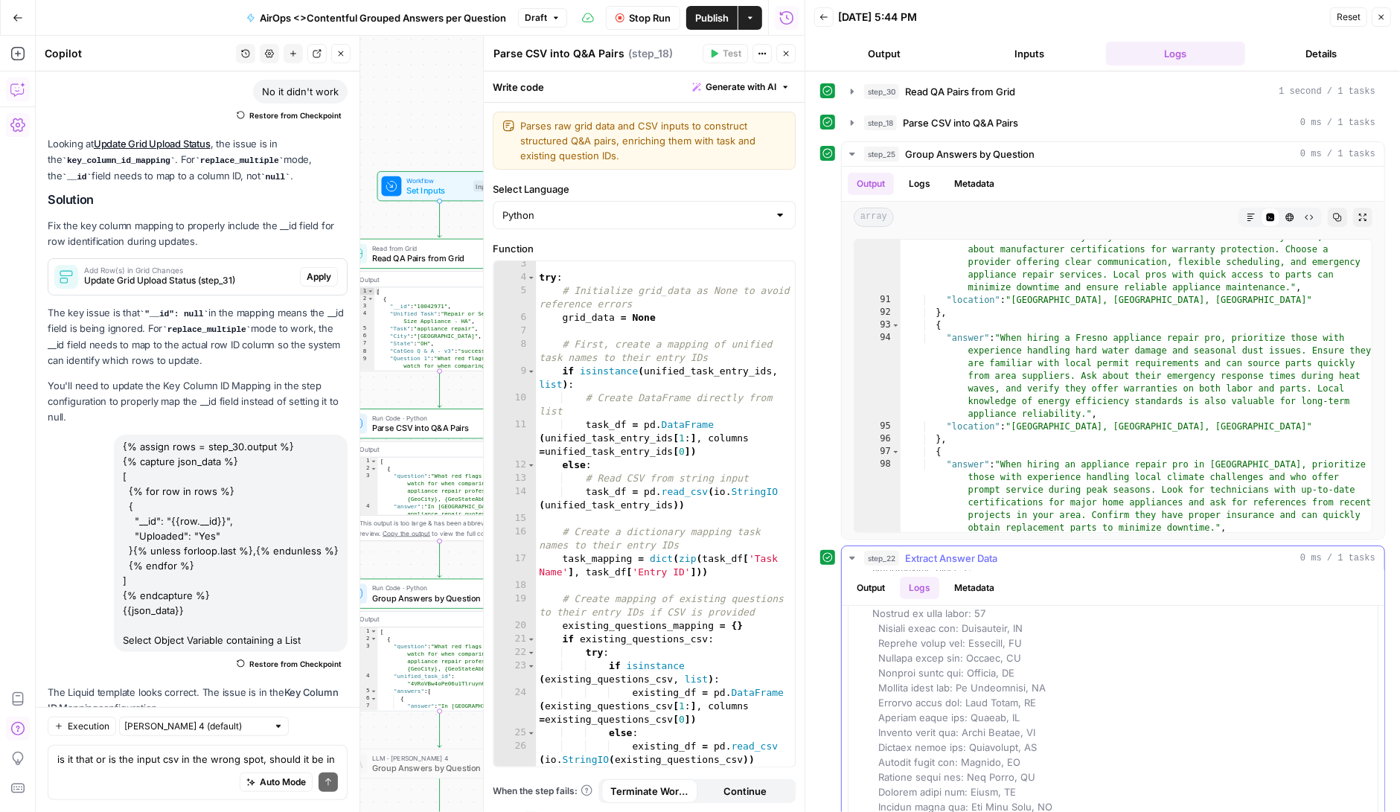
scroll to position [0, 0]
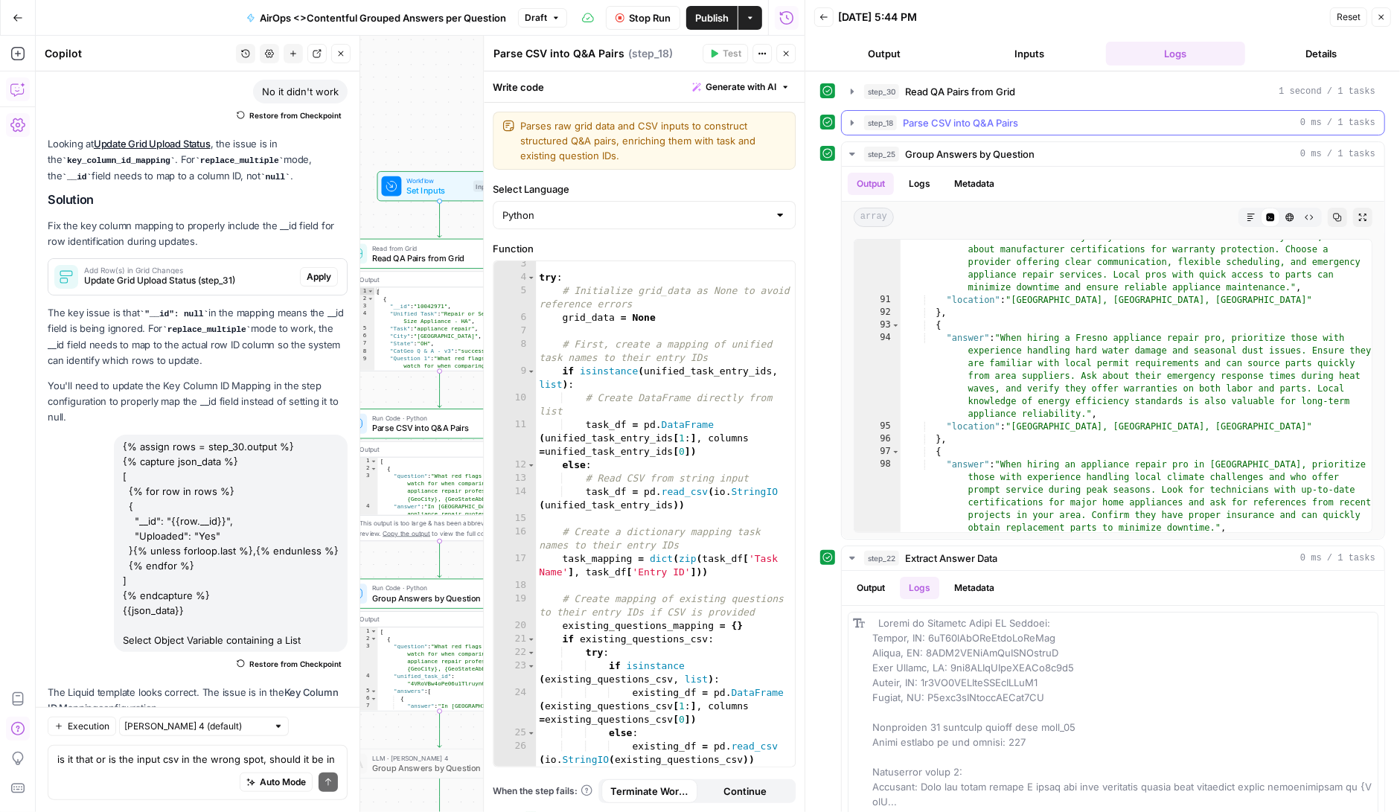
click at [854, 118] on icon "button" at bounding box center [852, 123] width 12 height 12
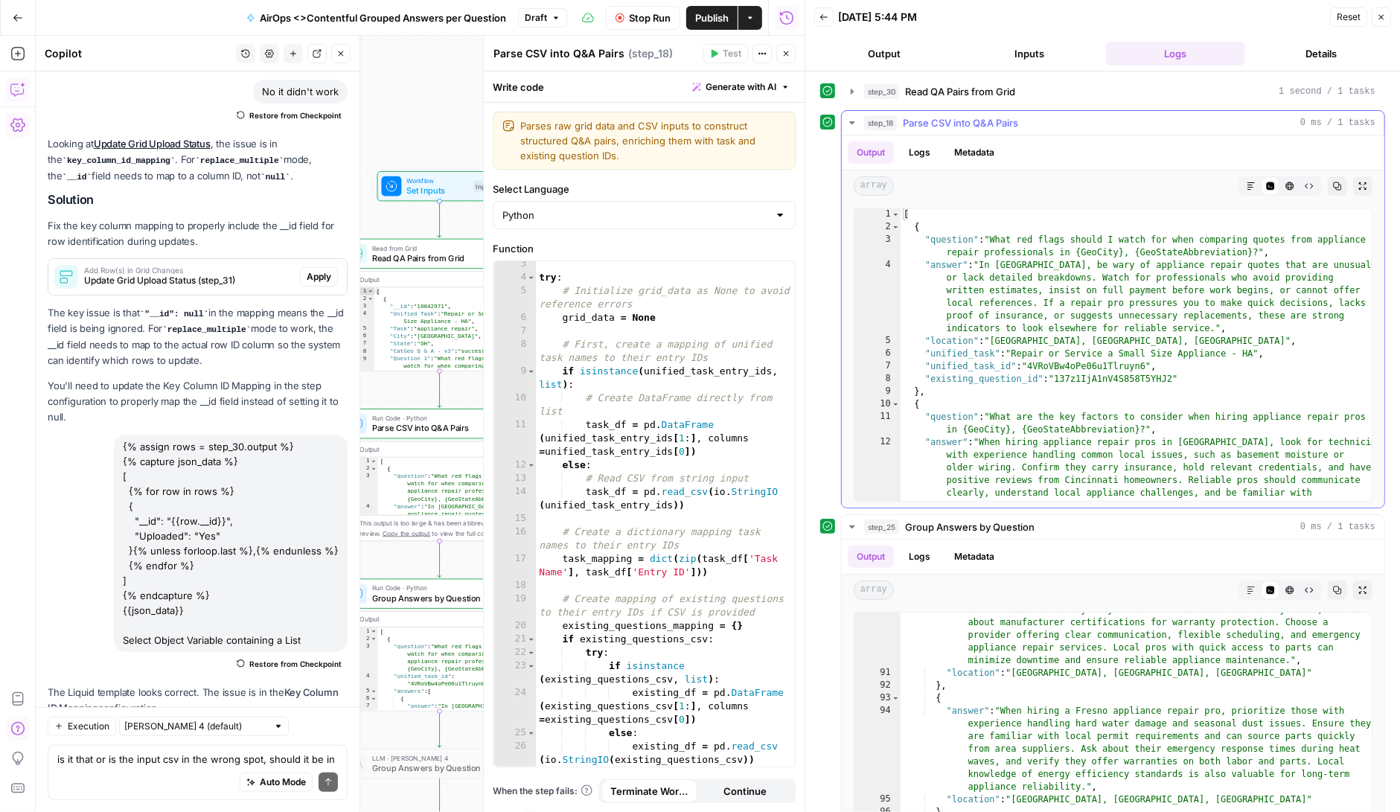
click at [922, 147] on button "Logs" at bounding box center [919, 152] width 39 height 22
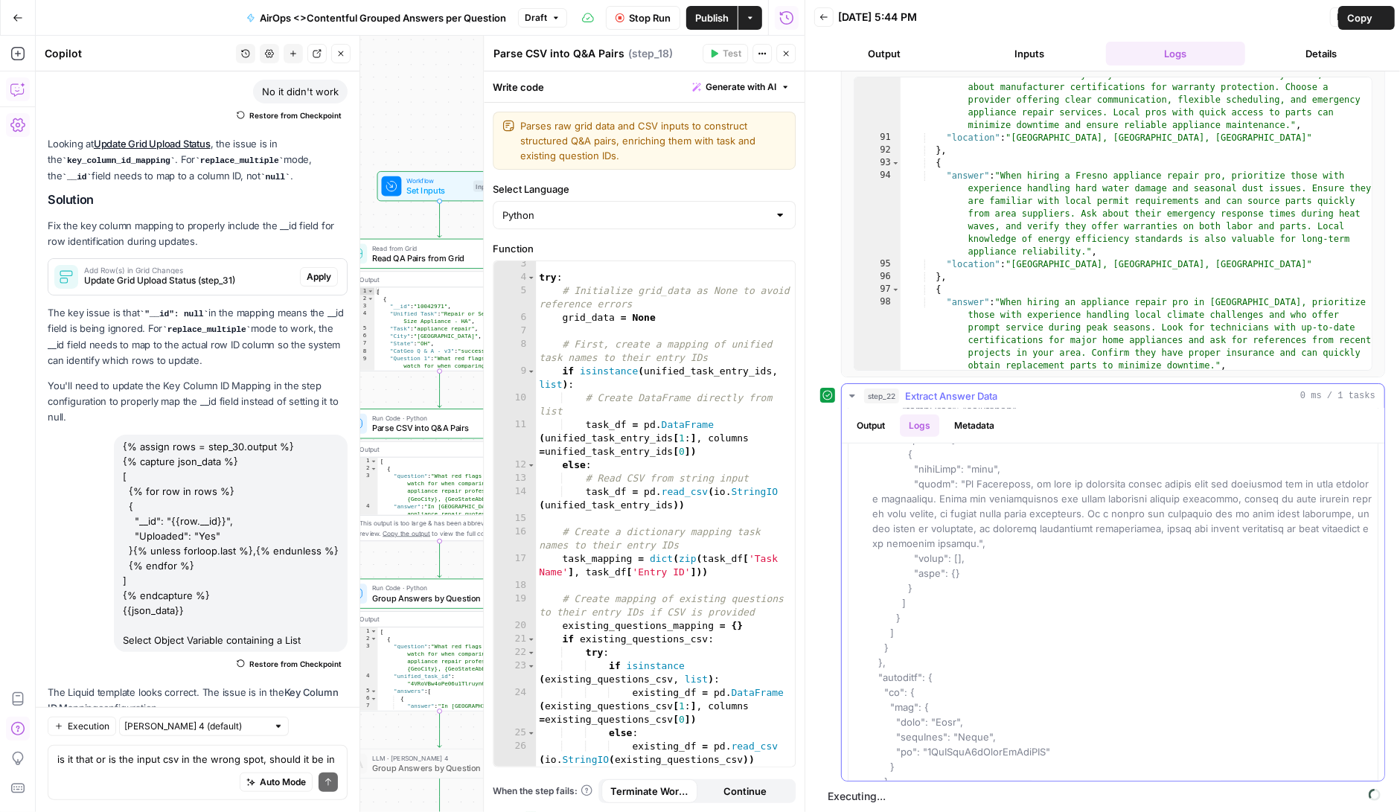
scroll to position [5547, 0]
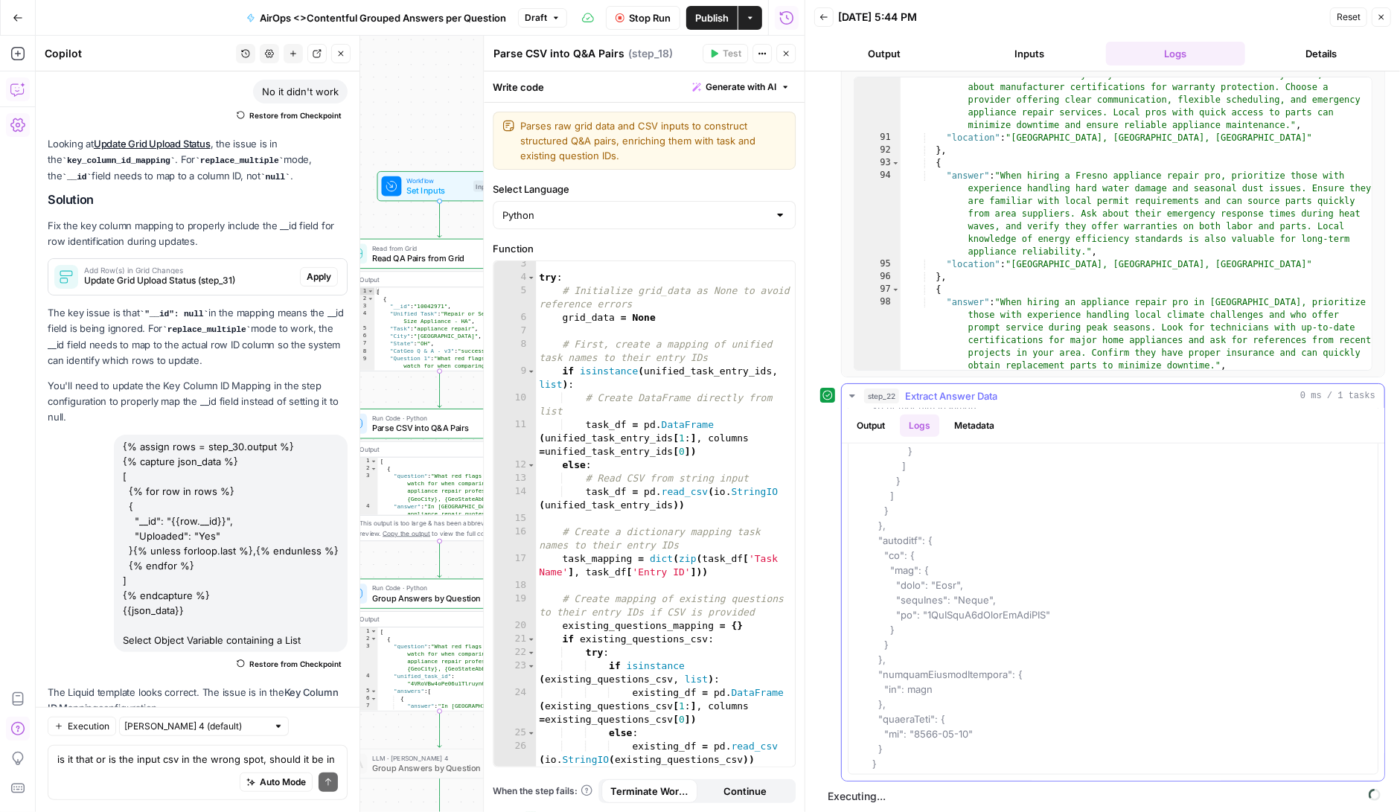
click at [852, 395] on icon "button" at bounding box center [852, 396] width 12 height 12
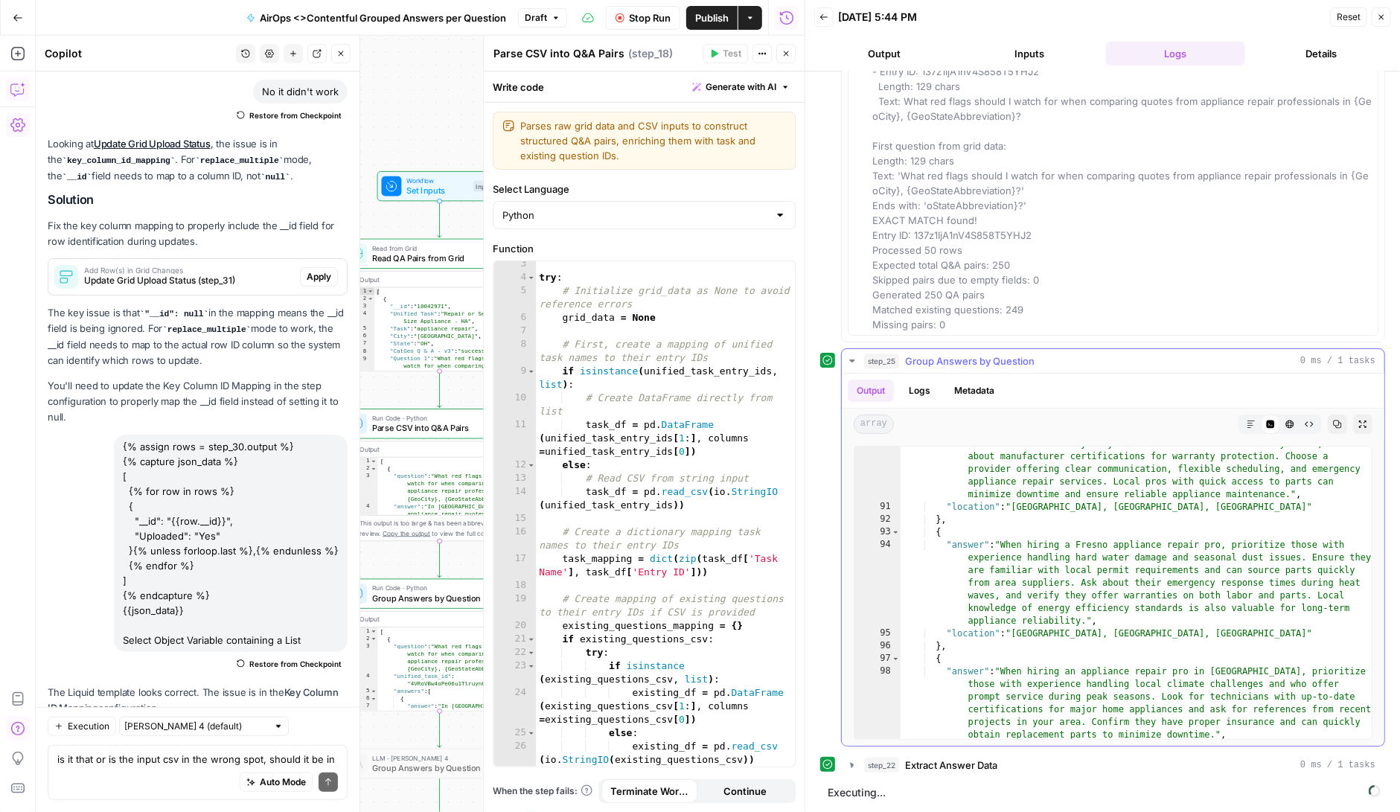
scroll to position [162, 0]
click at [921, 399] on button "Logs" at bounding box center [919, 394] width 39 height 22
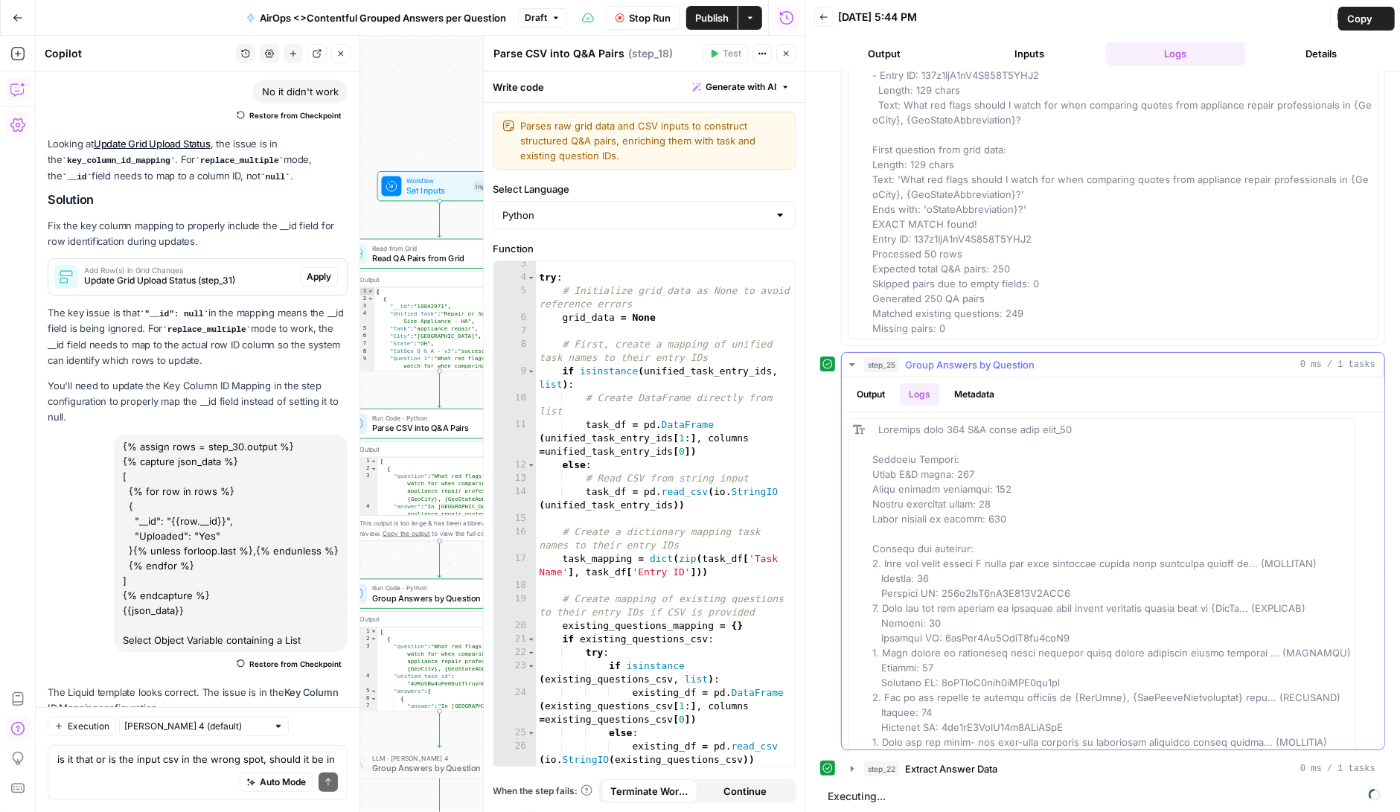
scroll to position [515, 0]
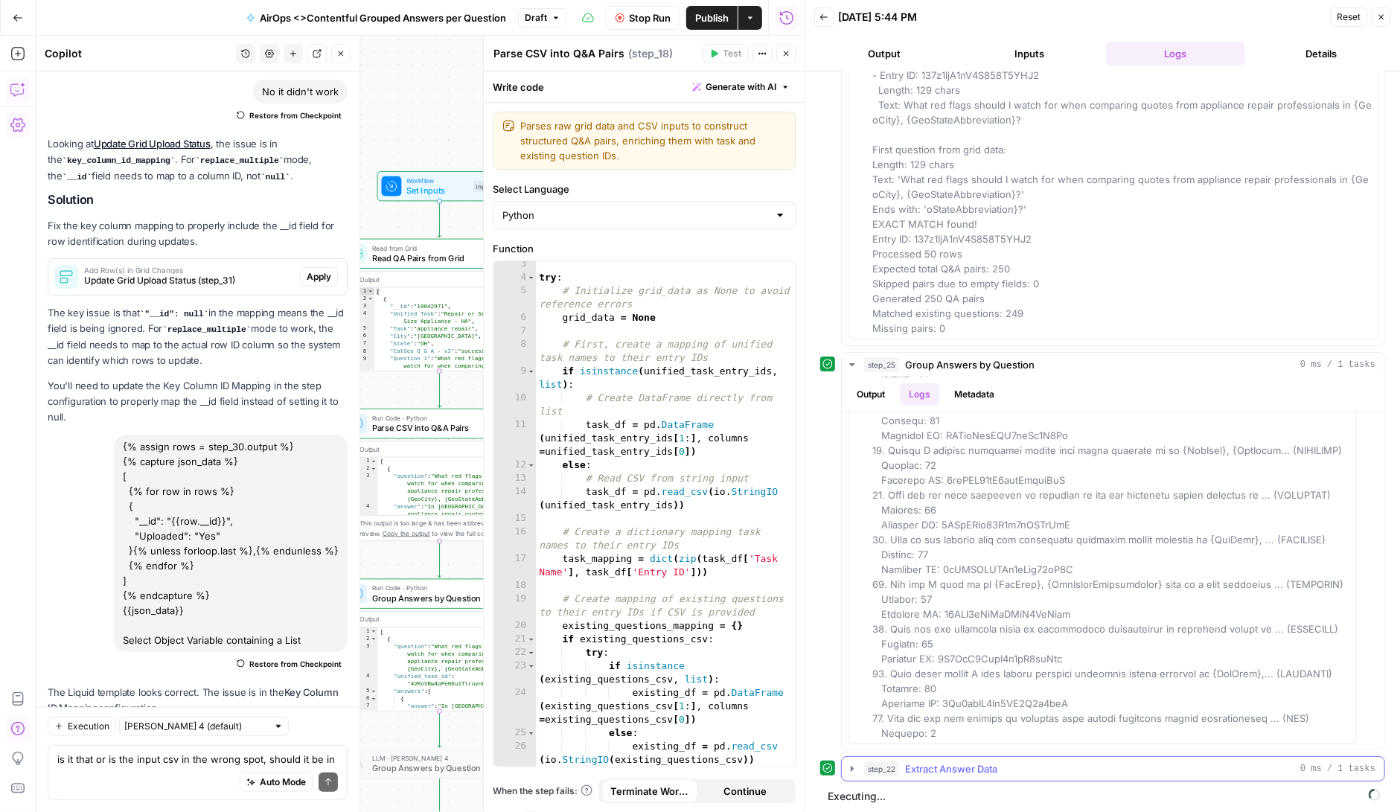
click at [852, 766] on icon "button" at bounding box center [852, 768] width 3 height 5
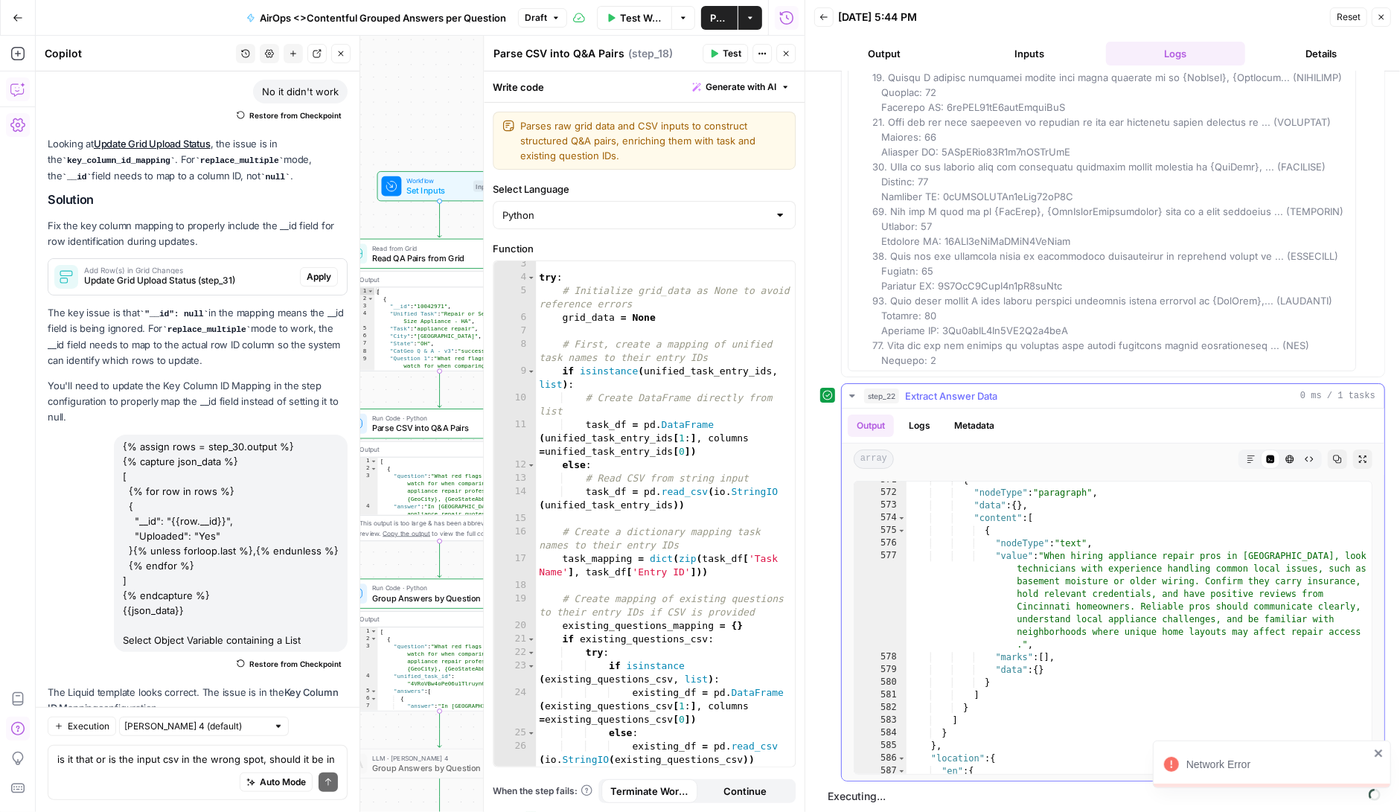
scroll to position [1435, 0]
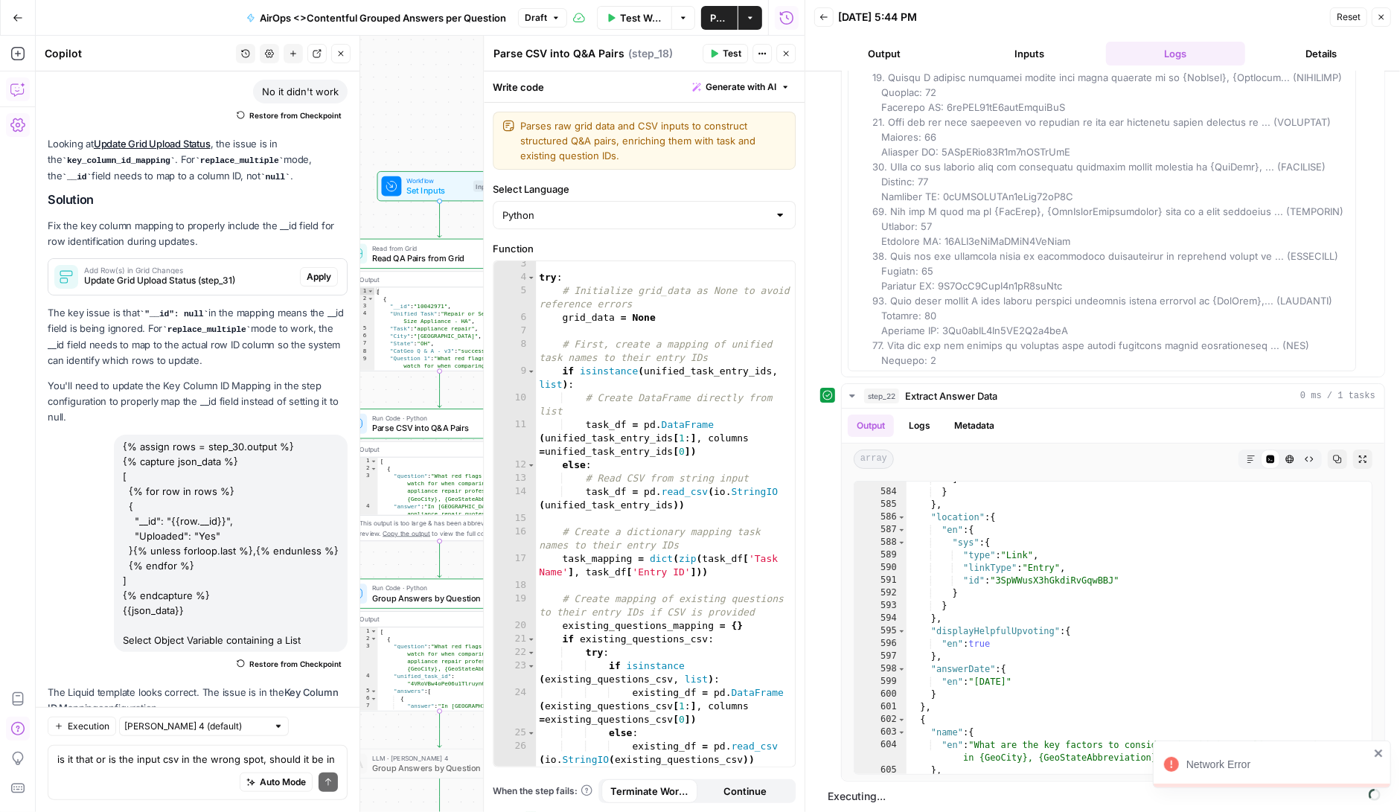
click at [1272, 766] on div "Network Error" at bounding box center [1278, 764] width 183 height 15
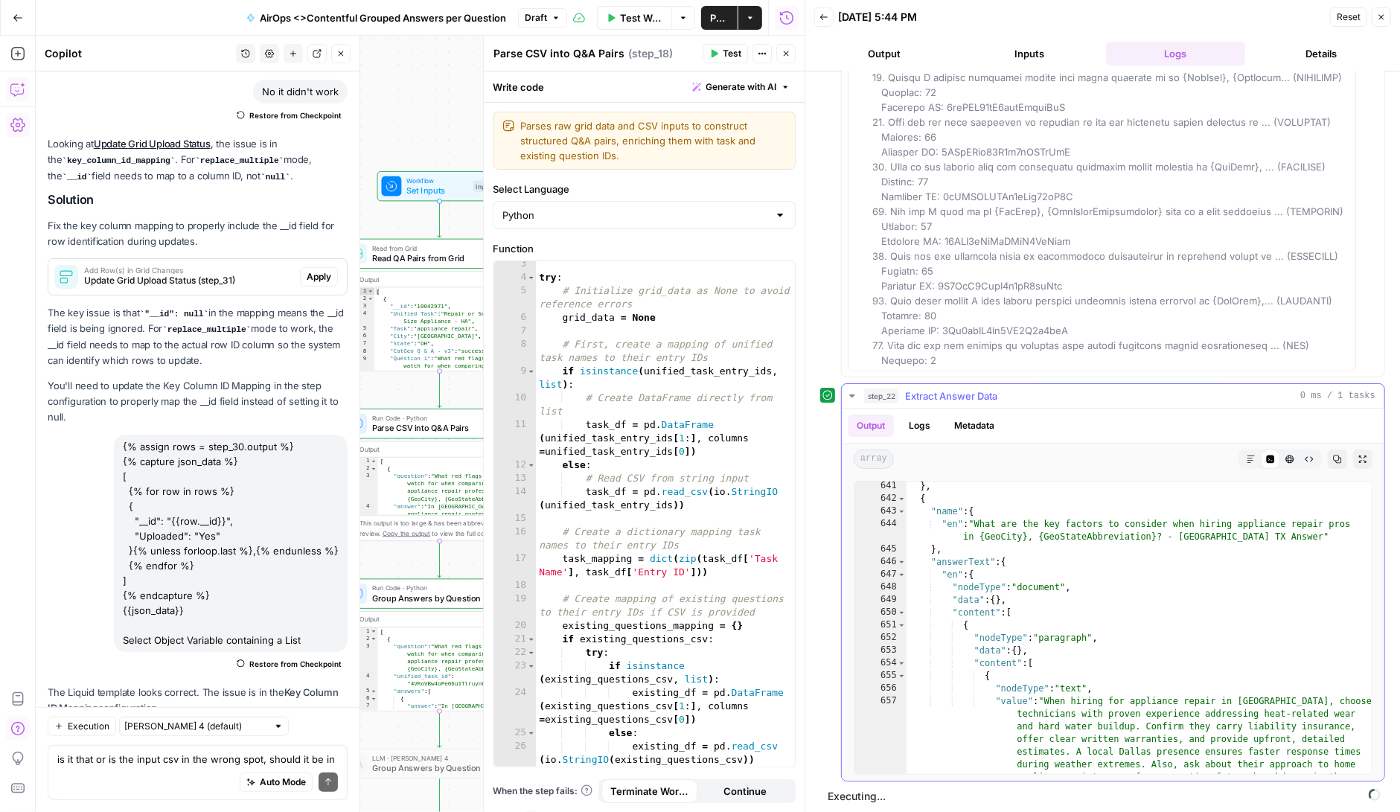
scroll to position [1566, 0]
click at [851, 395] on icon "button" at bounding box center [851, 396] width 5 height 3
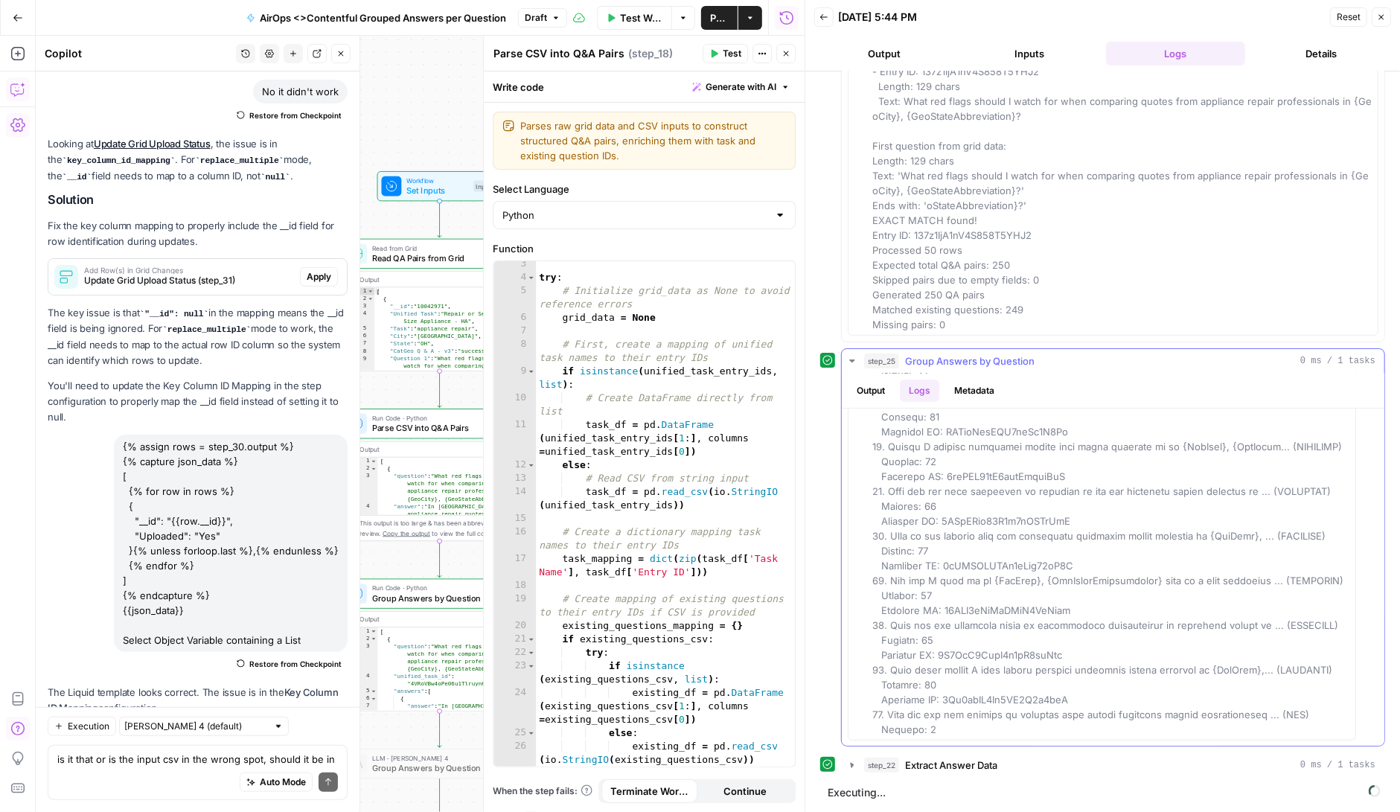
scroll to position [162, 0]
click at [856, 766] on icon "button" at bounding box center [852, 769] width 12 height 12
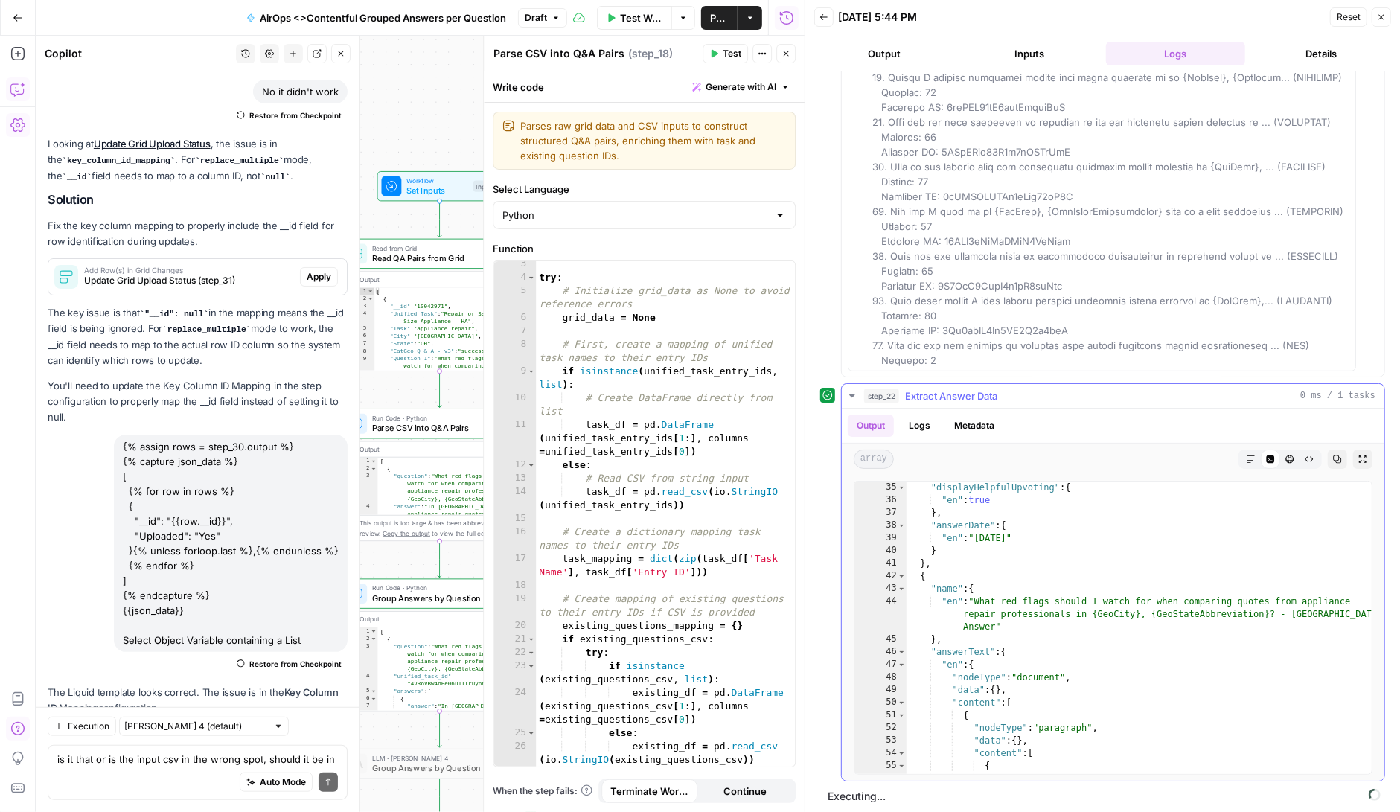
scroll to position [86, 0]
click at [851, 395] on icon "button" at bounding box center [851, 396] width 5 height 3
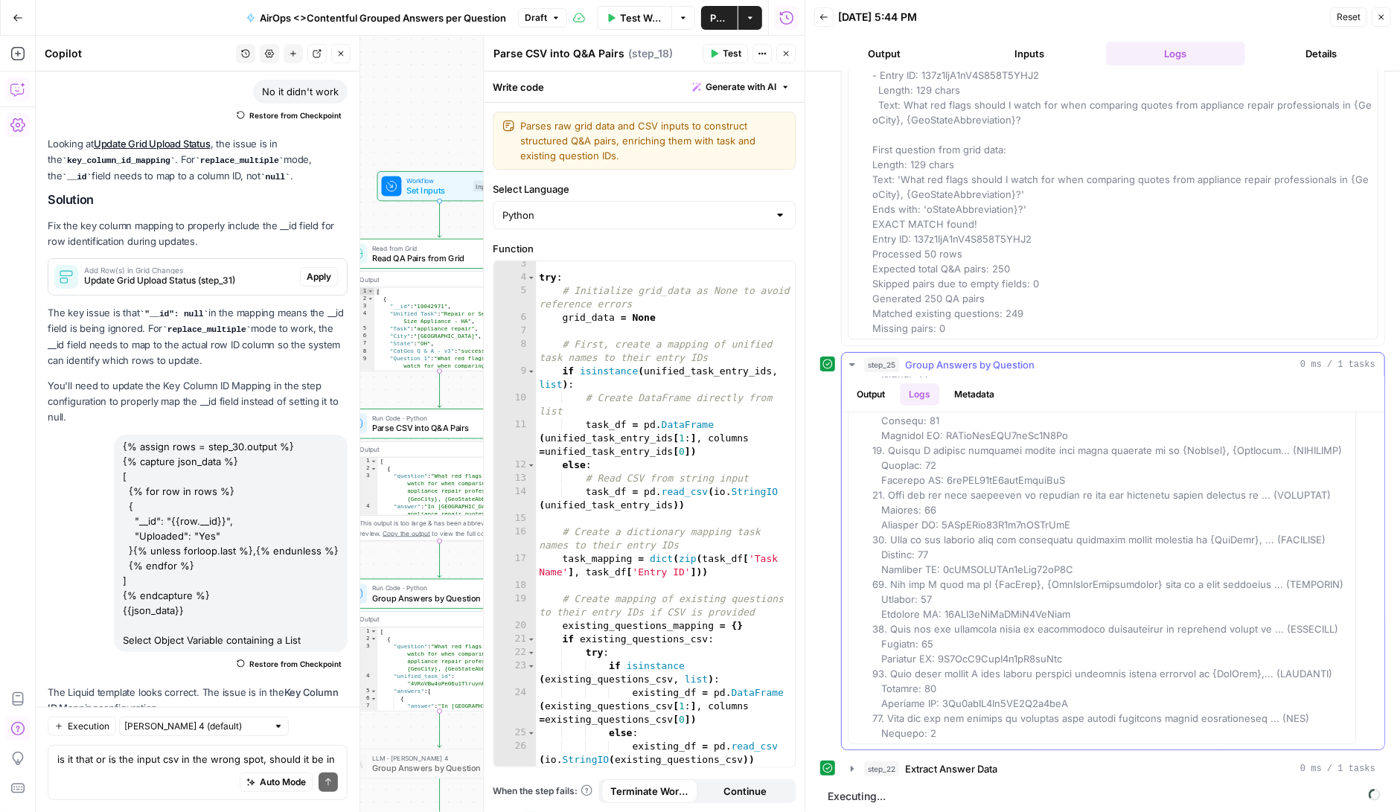
click at [852, 363] on icon "button" at bounding box center [851, 364] width 5 height 3
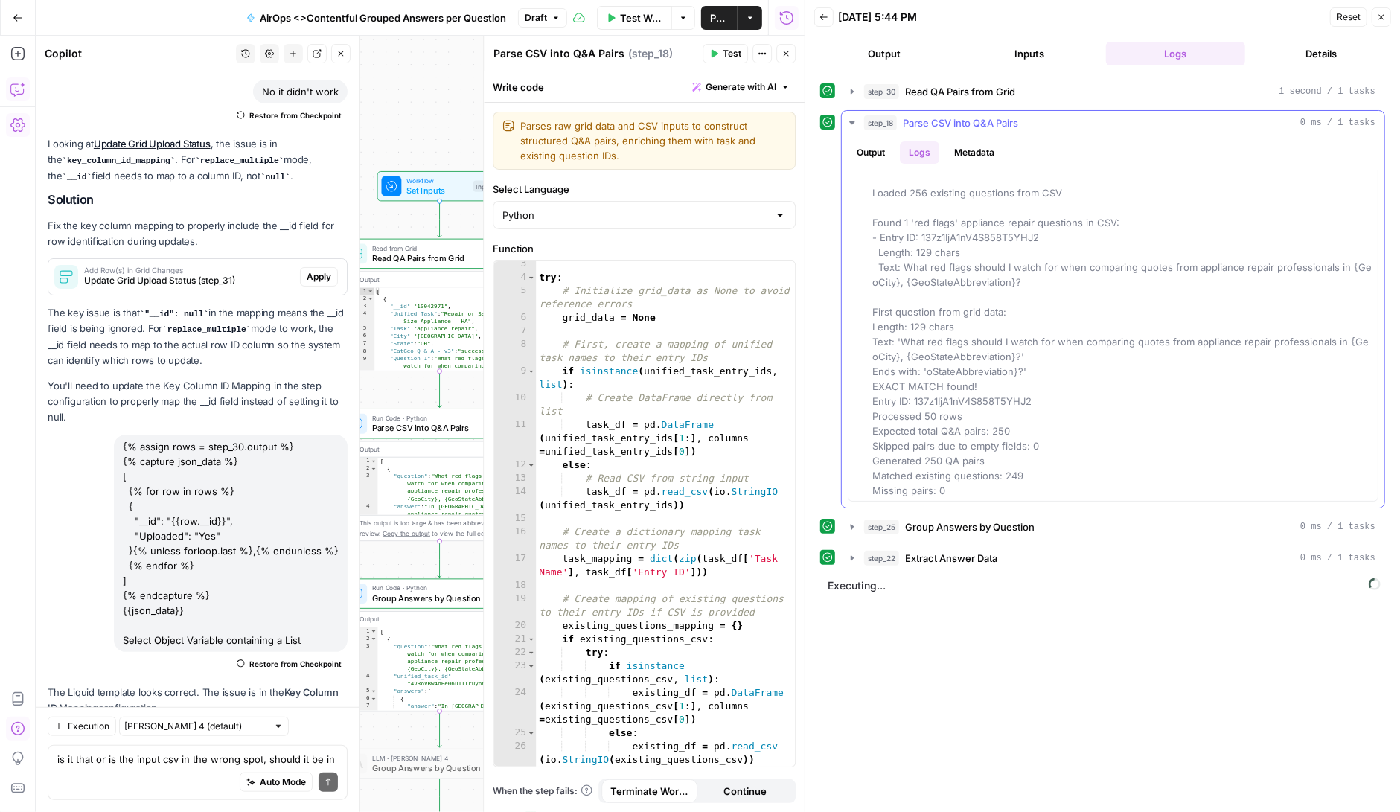
scroll to position [0, 0]
click at [782, 51] on icon "button" at bounding box center [786, 53] width 9 height 9
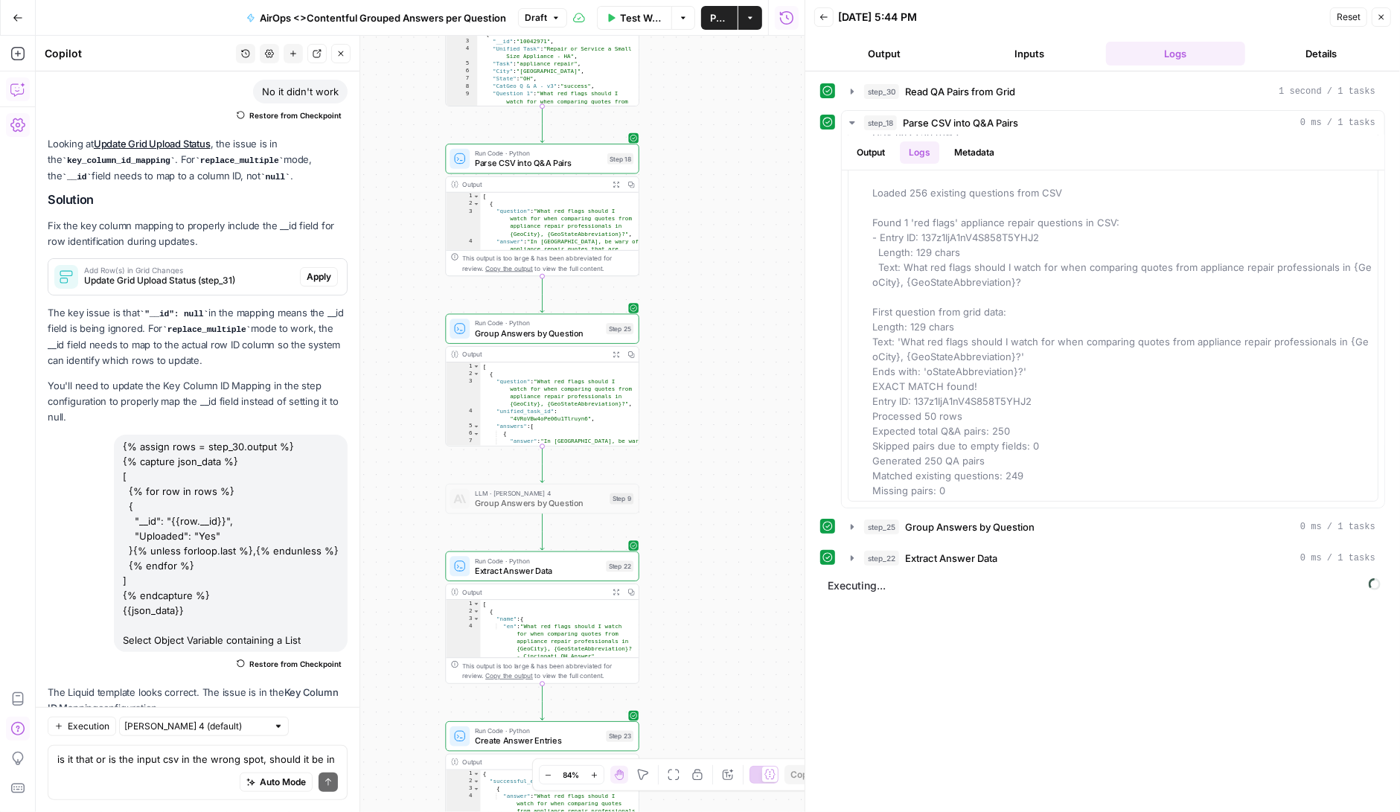
drag, startPoint x: 589, startPoint y: 534, endPoint x: 694, endPoint y: 258, distance: 295.4
click at [694, 259] on div "Workflow Set Inputs Inputs Read from Grid Read QA Pairs from Grid Step 30 Outpu…" at bounding box center [420, 424] width 769 height 776
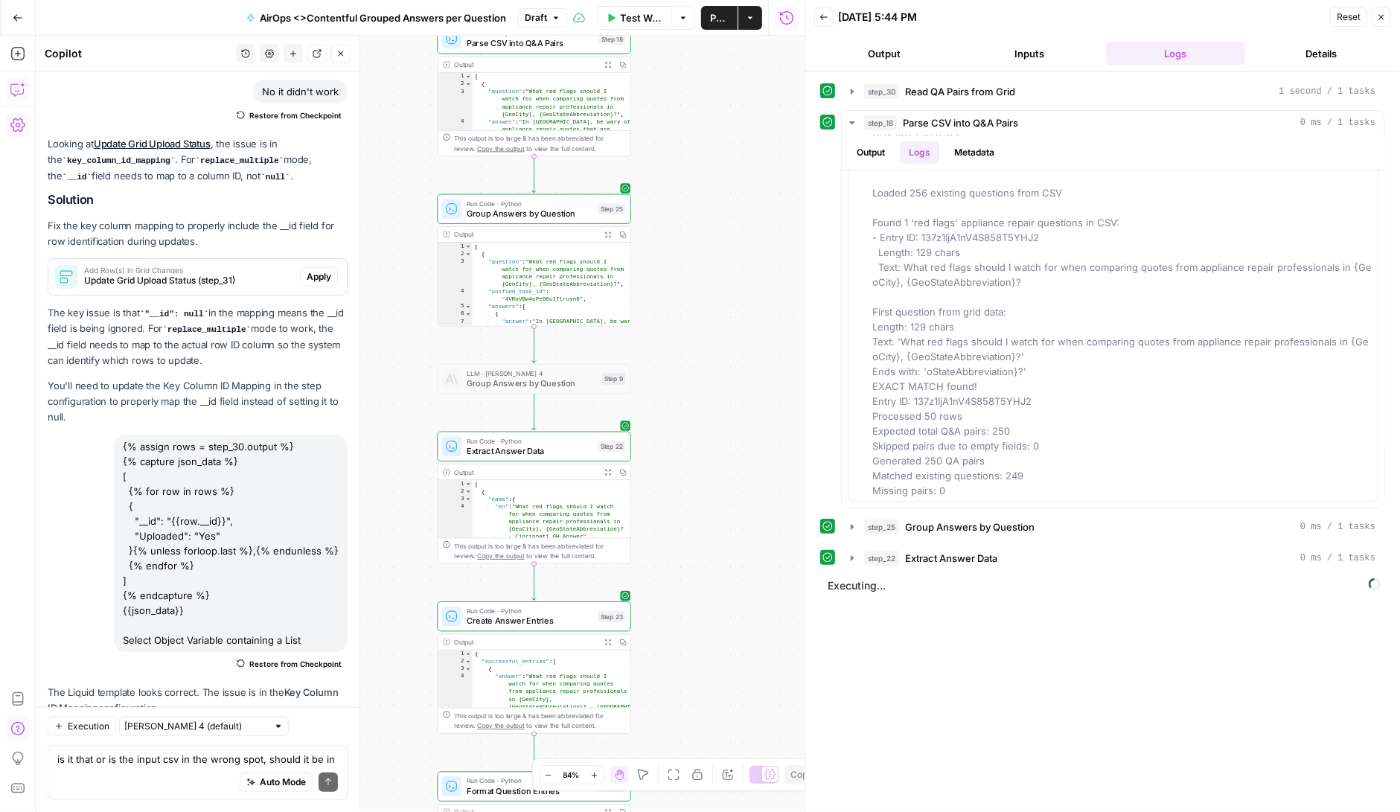
drag, startPoint x: 713, startPoint y: 573, endPoint x: 703, endPoint y: 464, distance: 109.9
click at [703, 464] on div "Workflow Set Inputs Inputs Read from Grid Read QA Pairs from Grid Step 30 Outpu…" at bounding box center [420, 424] width 769 height 776
click at [851, 552] on icon "button" at bounding box center [852, 558] width 12 height 12
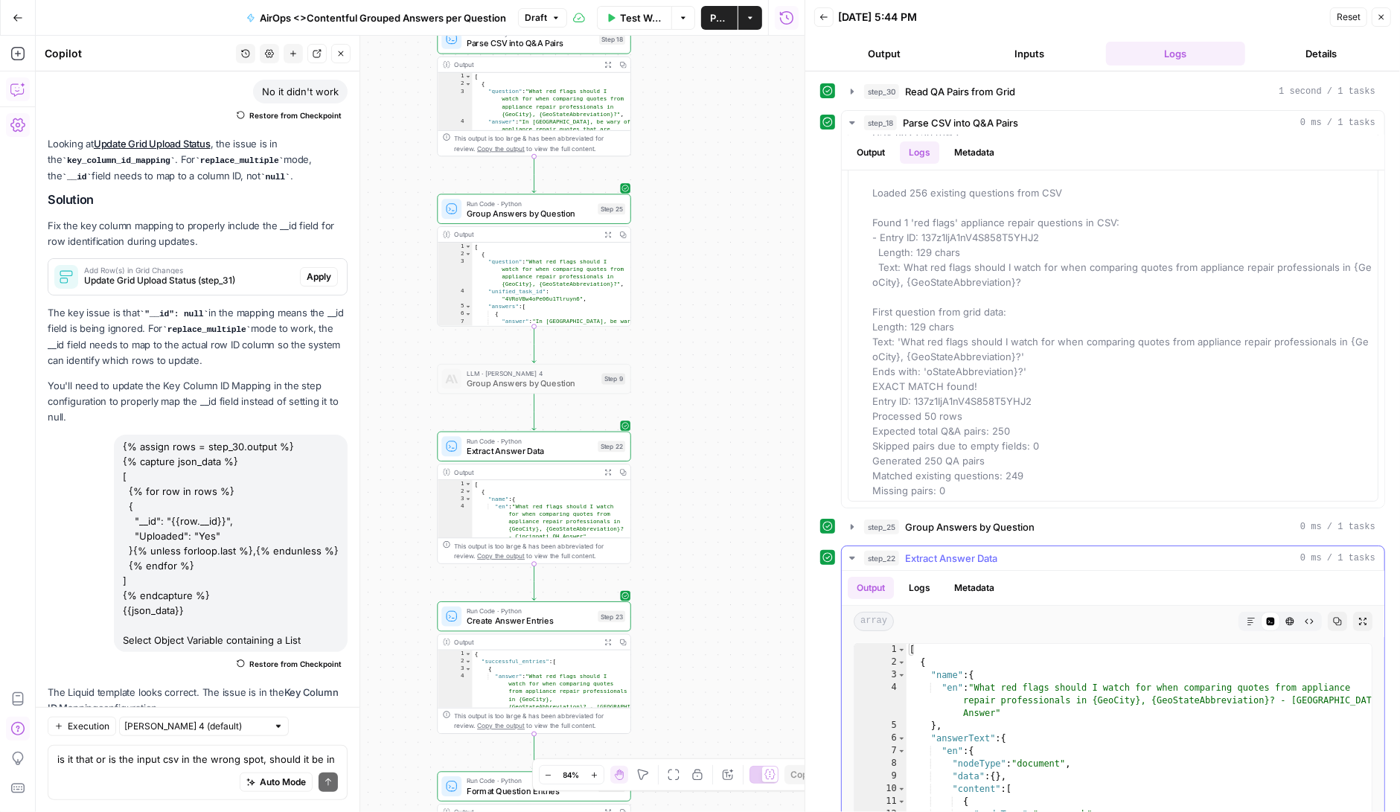
click at [851, 552] on icon "button" at bounding box center [852, 558] width 12 height 12
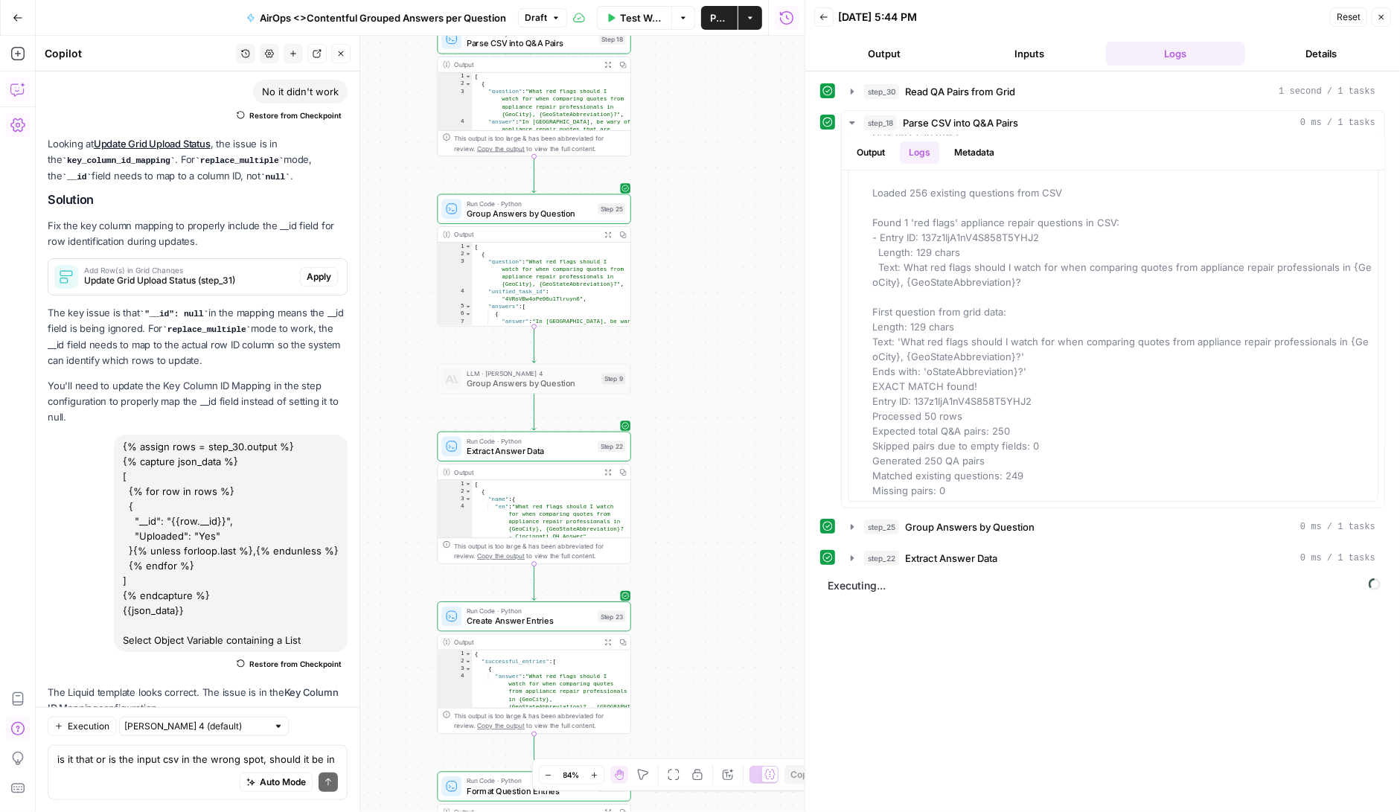
click at [821, 15] on icon "button" at bounding box center [823, 17] width 7 height 6
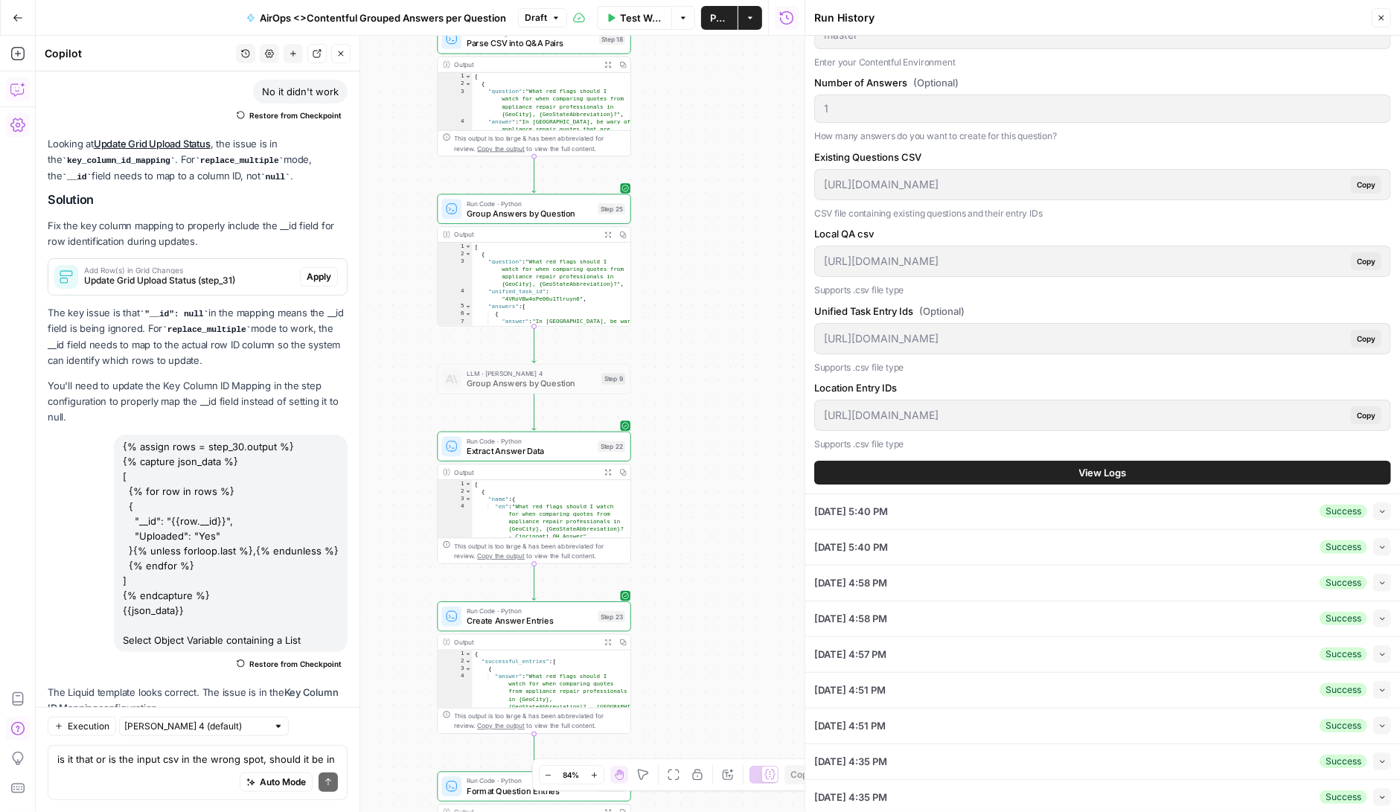
scroll to position [176, 0]
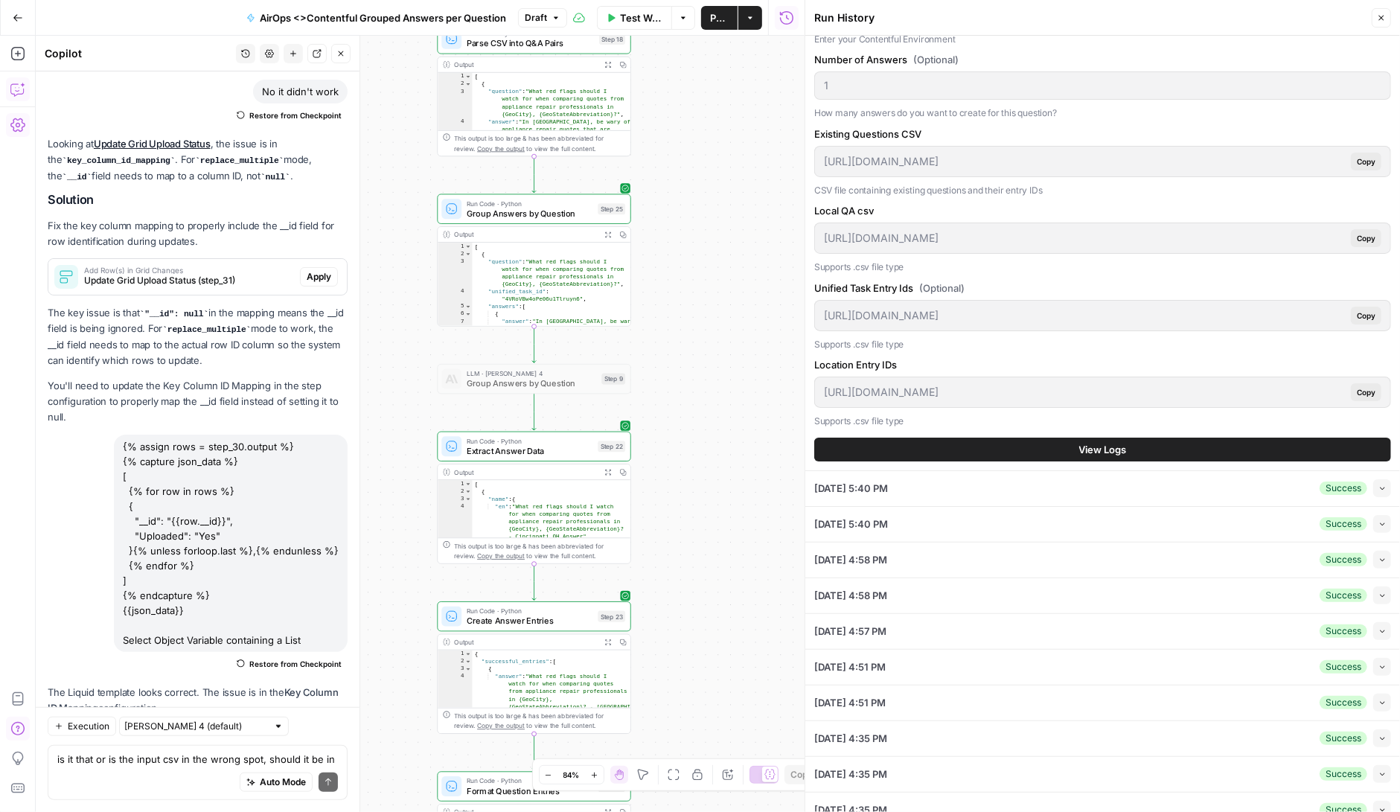
click at [1056, 447] on button "View Logs" at bounding box center [1102, 450] width 577 height 24
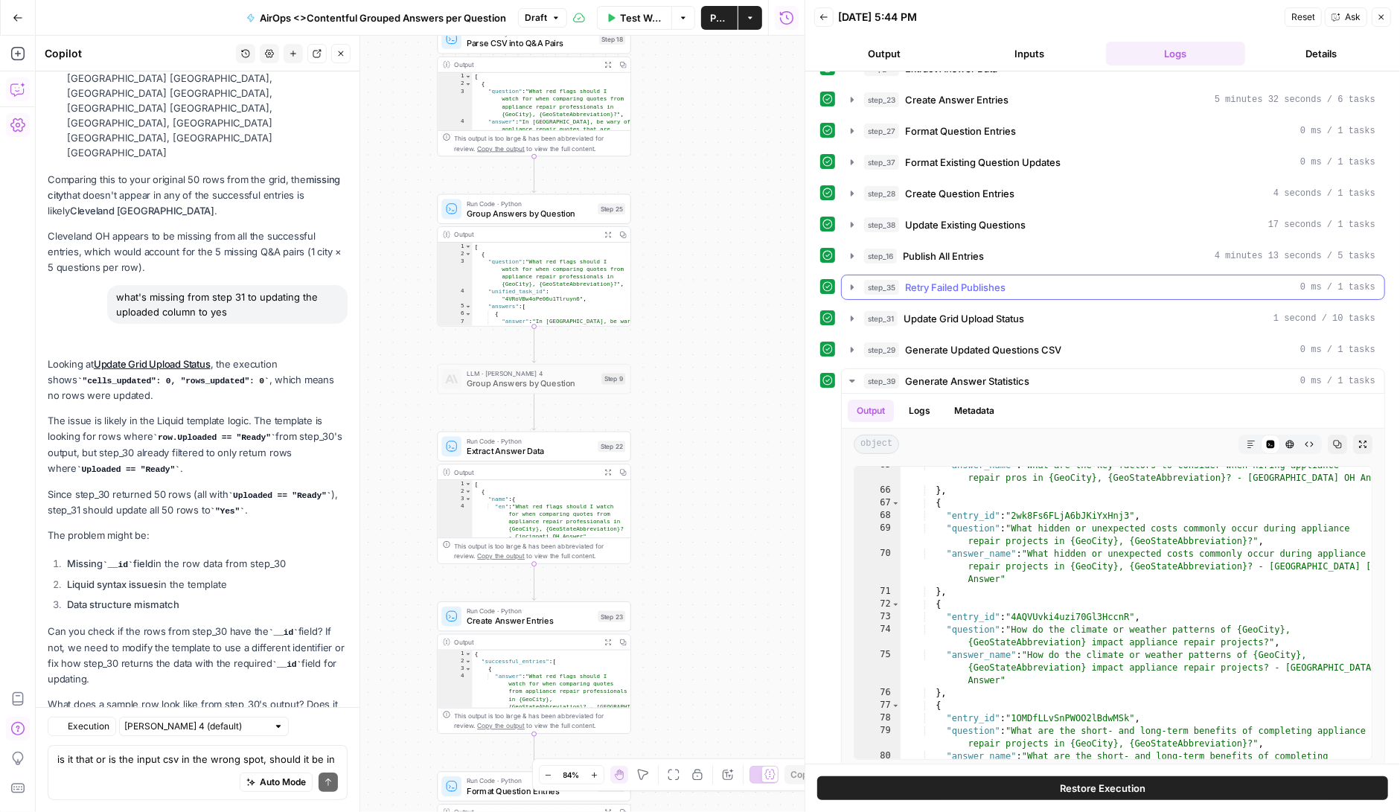
scroll to position [231827, 0]
